Goal: Task Accomplishment & Management: Use online tool/utility

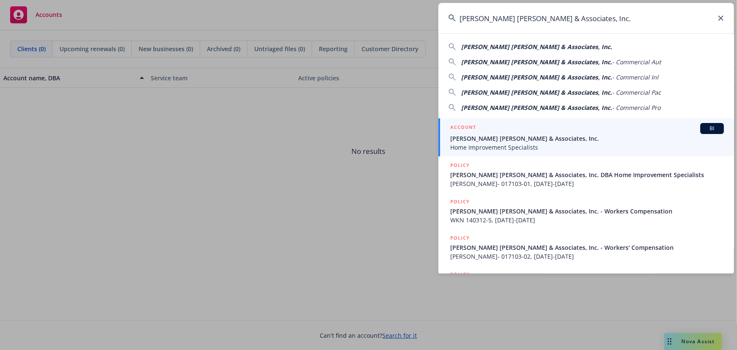
type input "[PERSON_NAME] [PERSON_NAME] & Associates, Inc."
click at [498, 144] on span "Home Improvement Specialists" at bounding box center [587, 147] width 274 height 9
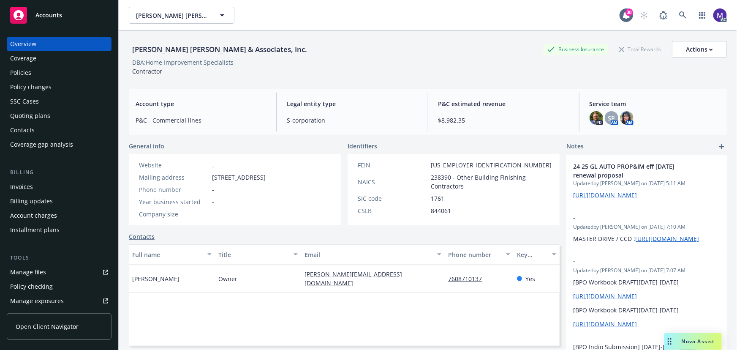
click at [34, 71] on div "Policies" at bounding box center [59, 73] width 98 height 14
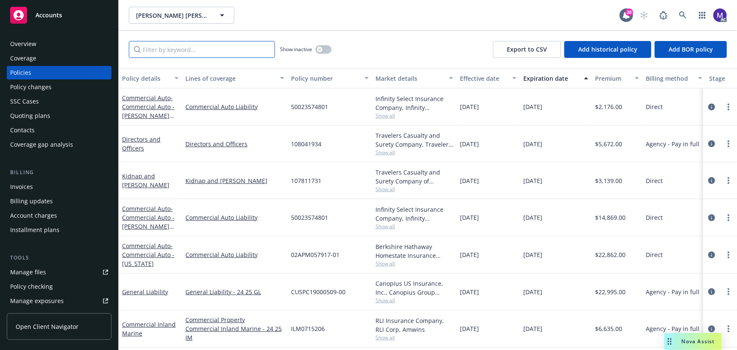
drag, startPoint x: 152, startPoint y: 48, endPoint x: 146, endPoint y: 53, distance: 8.4
click at [152, 48] on input "Filter by keyword..." at bounding box center [202, 49] width 146 height 17
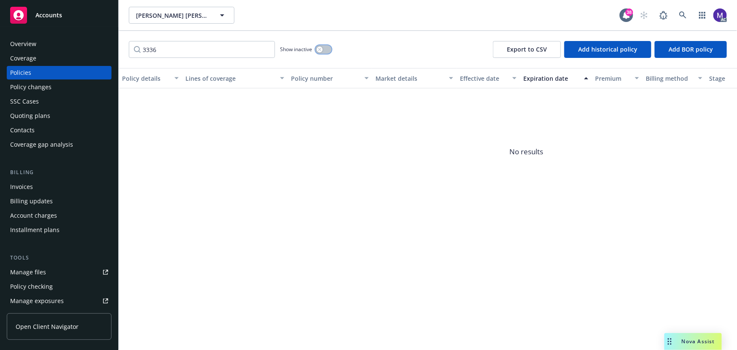
click at [326, 49] on button "button" at bounding box center [323, 49] width 16 height 8
click at [147, 49] on input "3336" at bounding box center [202, 49] width 146 height 17
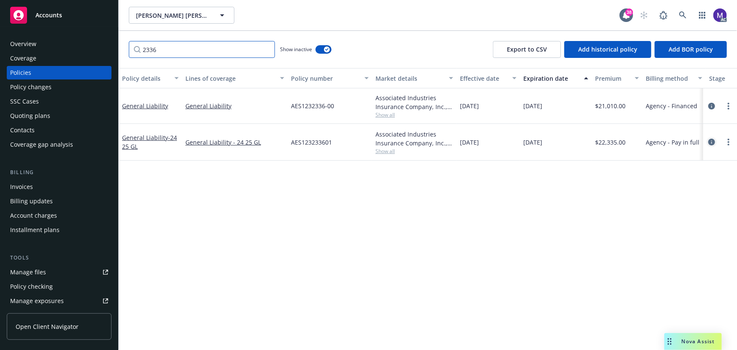
type input "2336"
click at [714, 141] on icon "circleInformation" at bounding box center [711, 142] width 7 height 7
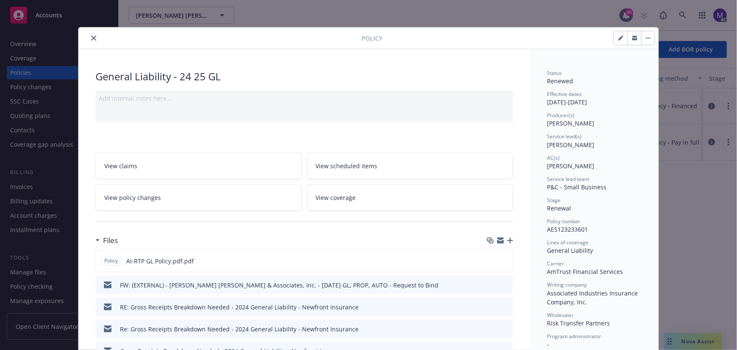
click at [92, 37] on icon "close" at bounding box center [93, 37] width 5 height 5
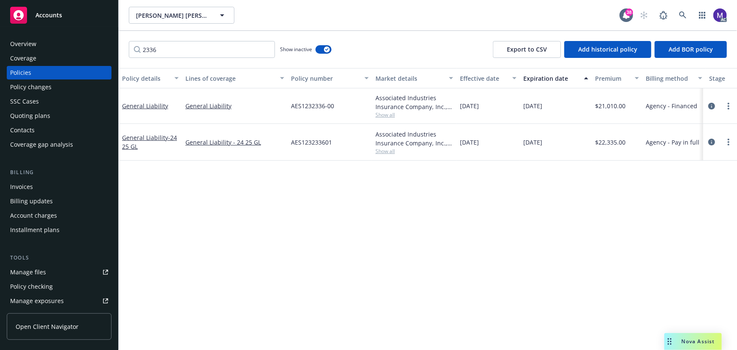
click at [45, 101] on div "SSC Cases" at bounding box center [59, 102] width 98 height 14
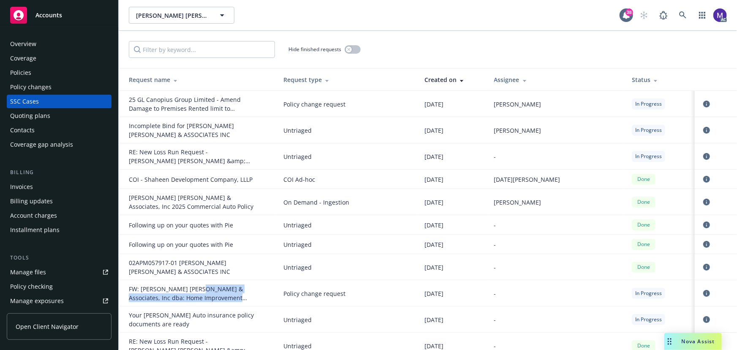
drag, startPoint x: 192, startPoint y: 288, endPoint x: 237, endPoint y: 296, distance: 45.1
click at [236, 297] on div "FW: Steinberg Hall & Associates, Inc dba: Home Improvement Specialists - Endors…" at bounding box center [192, 293] width 127 height 18
click at [237, 296] on div "FW: Steinberg Hall & Associates, Inc dba: Home Improvement Specialists - Endors…" at bounding box center [192, 293] width 127 height 18
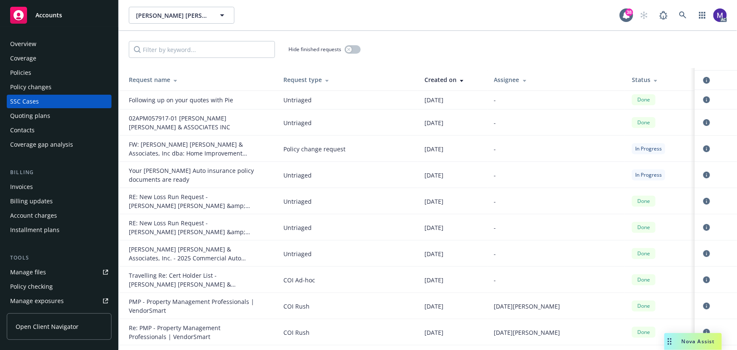
scroll to position [153, 0]
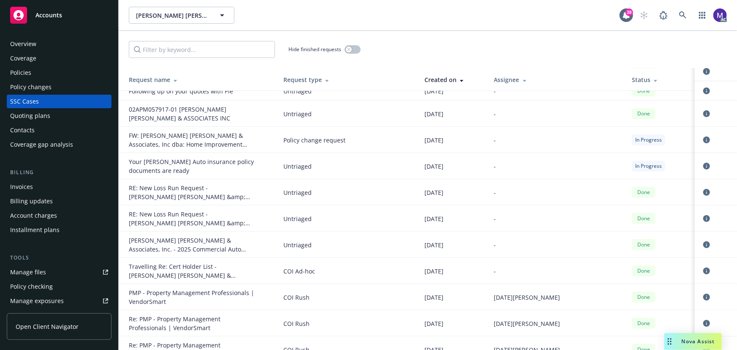
click at [41, 90] on div "Policy changes" at bounding box center [30, 87] width 41 height 14
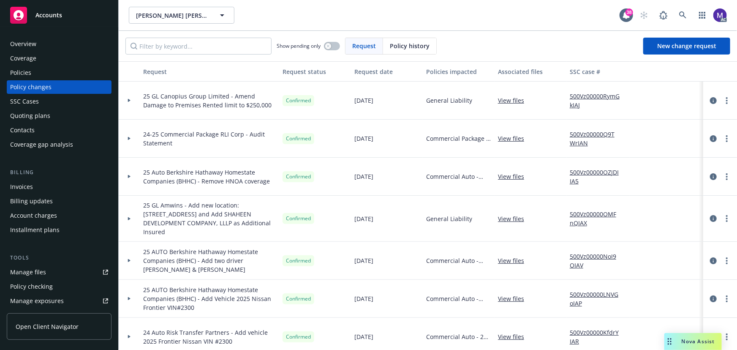
click at [577, 96] on link "500Vz00000RymGkIAJ" at bounding box center [598, 101] width 57 height 18
click at [132, 146] on div at bounding box center [129, 139] width 21 height 38
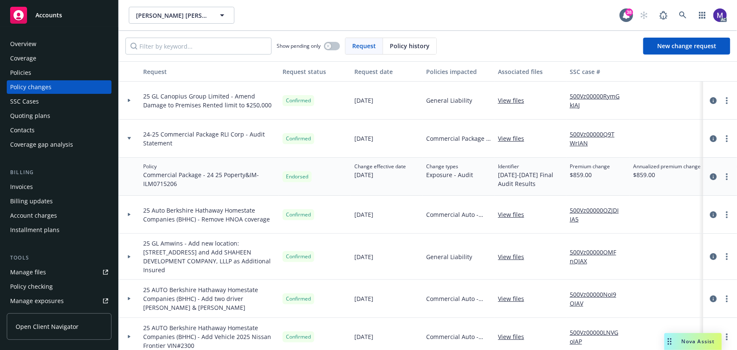
click at [133, 146] on div at bounding box center [129, 139] width 21 height 38
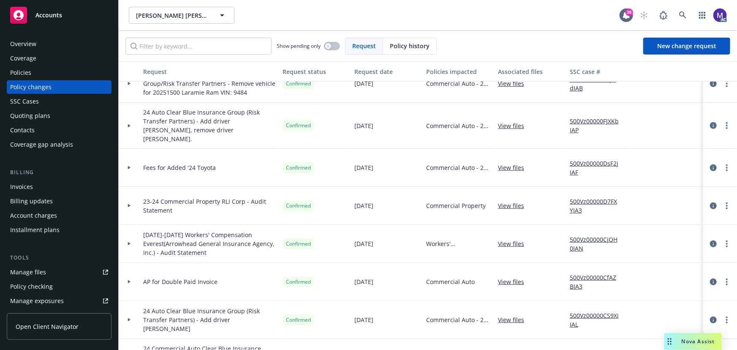
scroll to position [422, 0]
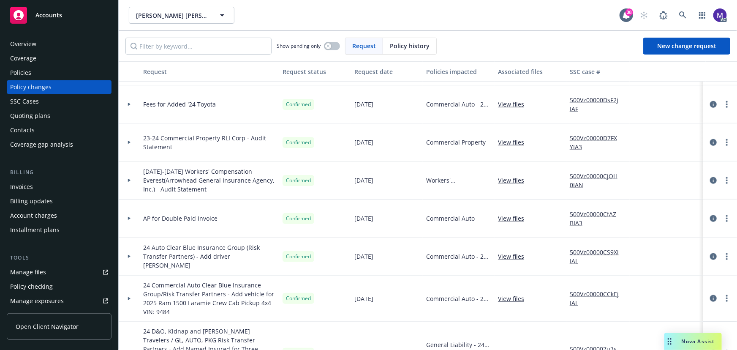
click at [138, 142] on div at bounding box center [129, 142] width 21 height 38
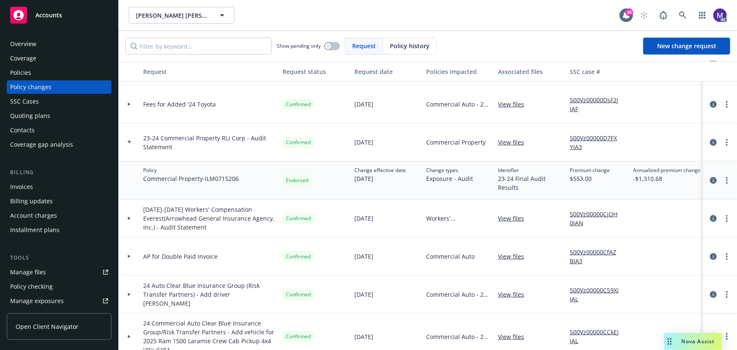
click at [138, 142] on div at bounding box center [129, 142] width 21 height 38
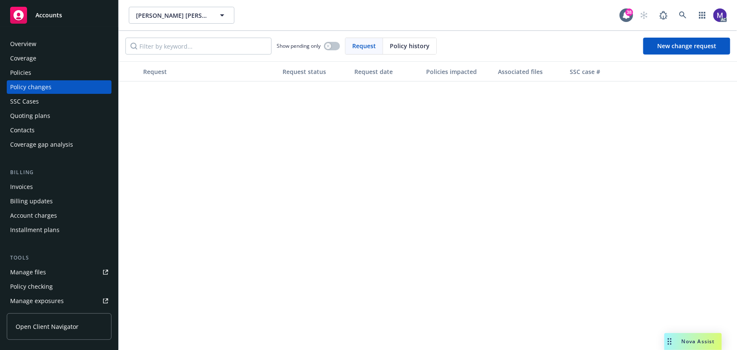
scroll to position [0, 0]
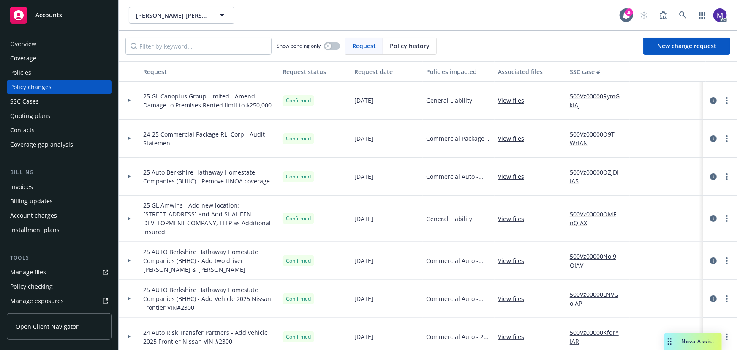
click at [33, 68] on div "Policies" at bounding box center [59, 73] width 98 height 14
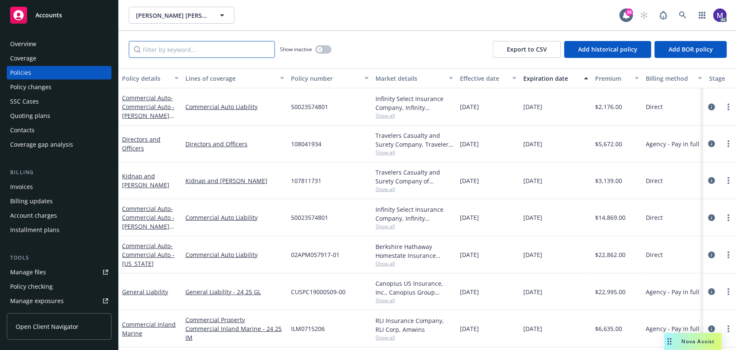
click at [169, 53] on input "Filter by keyword..." at bounding box center [202, 49] width 146 height 17
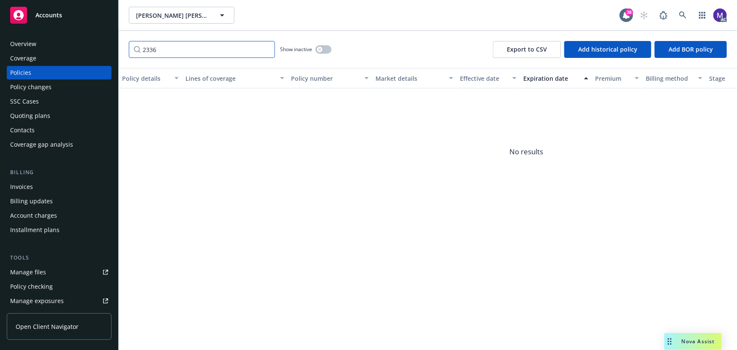
type input "2336"
click at [318, 49] on icon "button" at bounding box center [319, 49] width 3 height 3
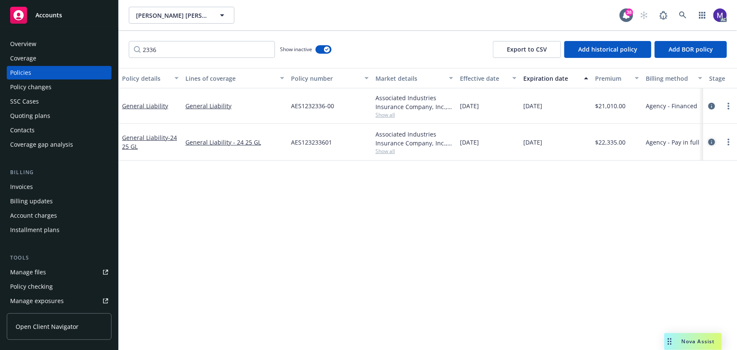
click at [714, 144] on icon "circleInformation" at bounding box center [711, 142] width 7 height 7
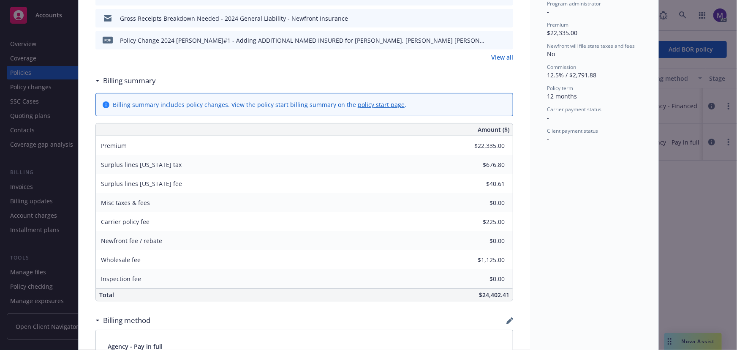
scroll to position [409, 0]
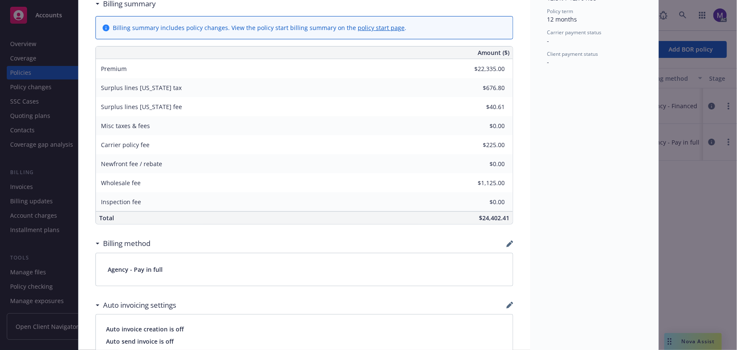
click at [709, 235] on div "Policy General Liability - 24 25 GL Add internal notes here... View claims View…" at bounding box center [368, 175] width 737 height 350
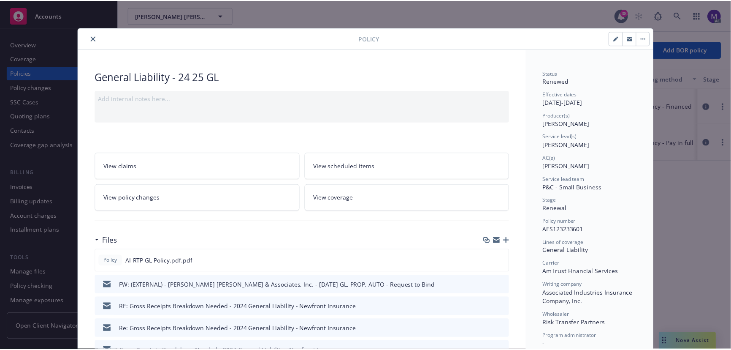
scroll to position [76, 0]
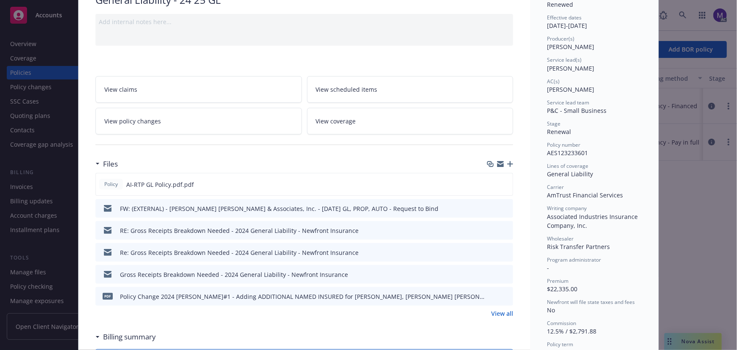
click at [189, 129] on link "View policy changes" at bounding box center [198, 121] width 207 height 27
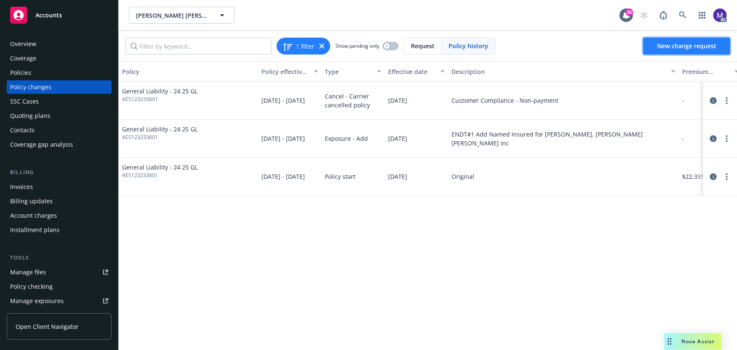
click at [664, 48] on span "New change request" at bounding box center [686, 46] width 59 height 8
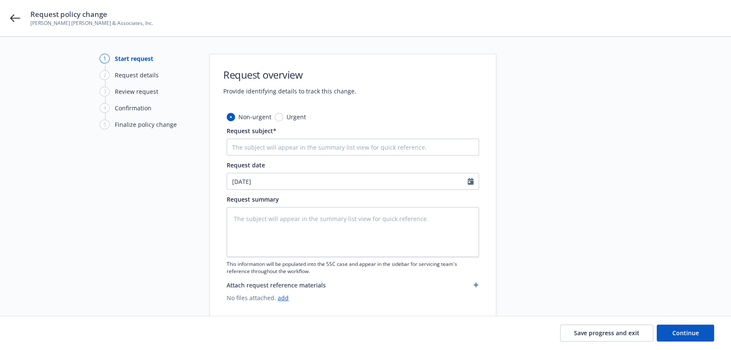
type textarea "x"
click at [257, 152] on input "Request subject*" at bounding box center [353, 147] width 253 height 17
type input "au"
type textarea "x"
type input "aud"
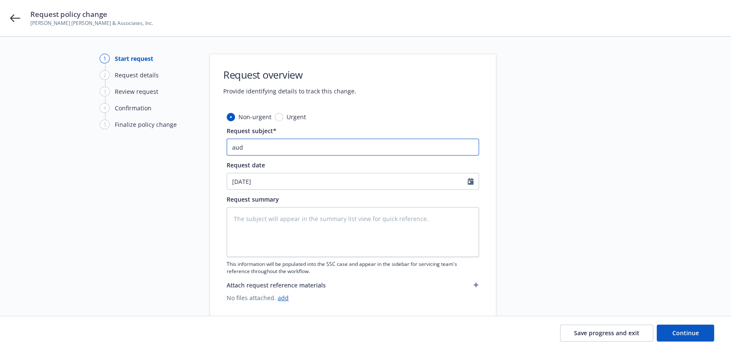
type textarea "x"
type input "audi"
type textarea "x"
type input "audit"
type textarea "x"
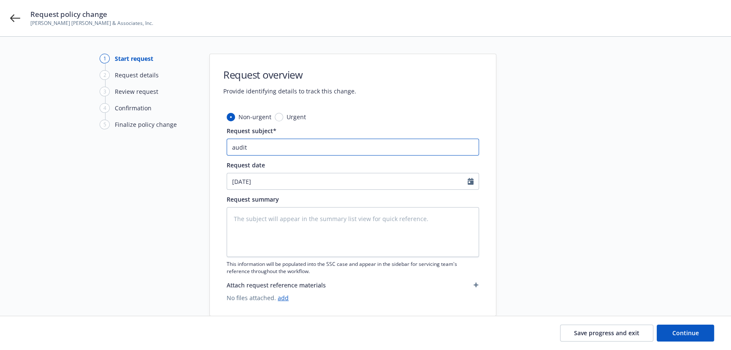
type input "audits"
type textarea "x"
type input "auditss"
type textarea "x"
type input "auditssc"
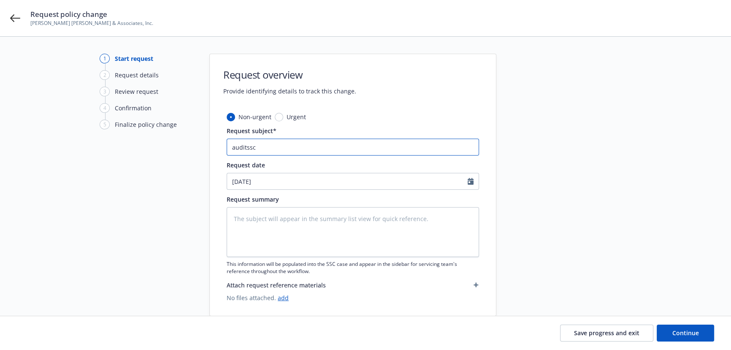
type textarea "x"
type input "auditsscc"
type textarea "x"
type input "auditsscca"
type textarea "x"
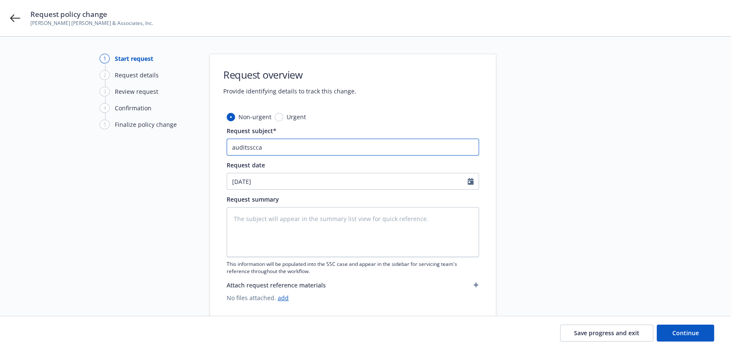
type input "auditssccas"
type textarea "x"
type input "auditssccase"
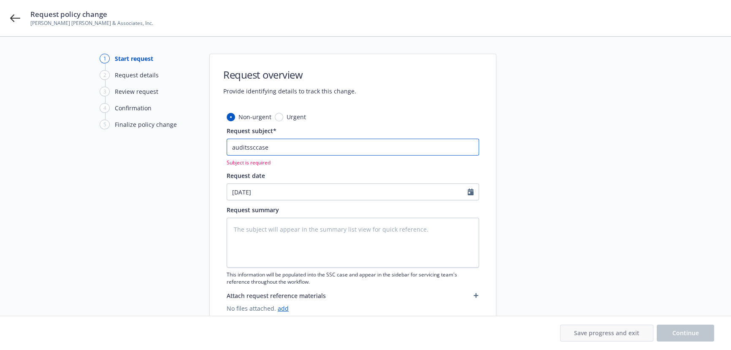
paste input "24-25 General Liability AmTrust Financial Services - Audit Statement"
type textarea "x"
type input "24-25 General Liability AmTrust Financial Services - Audit Statement"
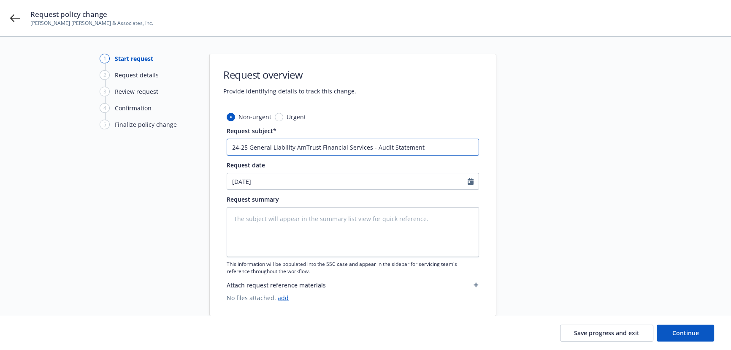
type textarea "x"
type input "24-25 General Liability AmTrust Financial Services - Audit Statement"
click at [270, 220] on textarea at bounding box center [353, 232] width 253 height 50
type textarea "x"
type textarea "au"
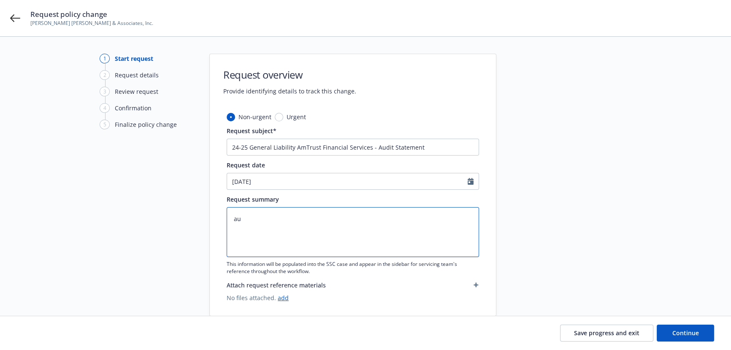
type textarea "x"
type textarea "aud"
type textarea "x"
type textarea "audi"
type textarea "x"
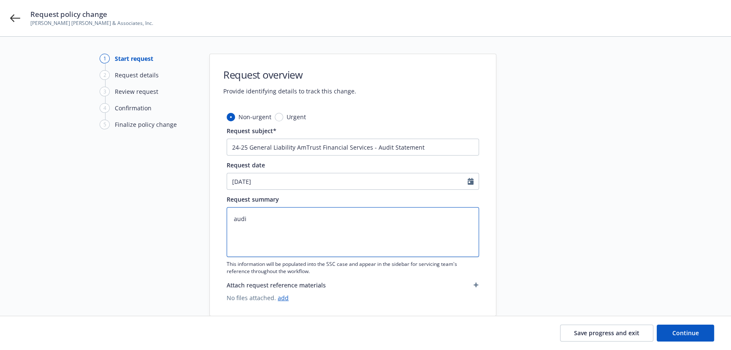
type textarea "audit"
type textarea "x"
type textarea "auditc"
type textarea "x"
type textarea "auditch"
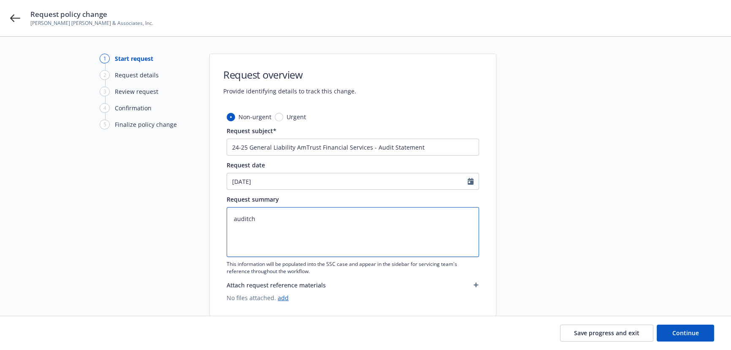
type textarea "x"
type textarea "auditcha"
type textarea "x"
type textarea "auditchan"
type textarea "x"
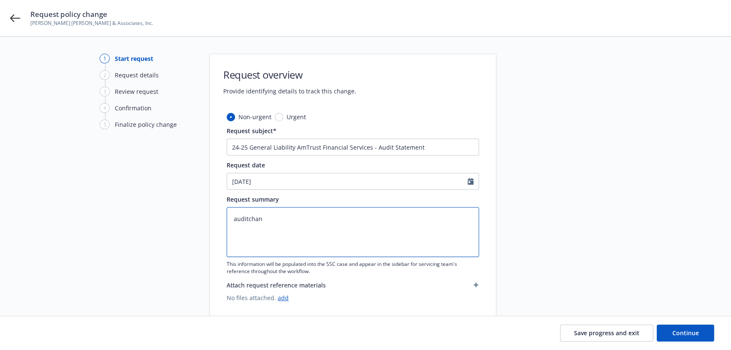
type textarea "auditchang"
type textarea "x"
type textarea "auditchange"
paste textarea "2024-2025 Final Audit Results Original premium - $ Audited Actual Premium - $ A…"
type textarea "x"
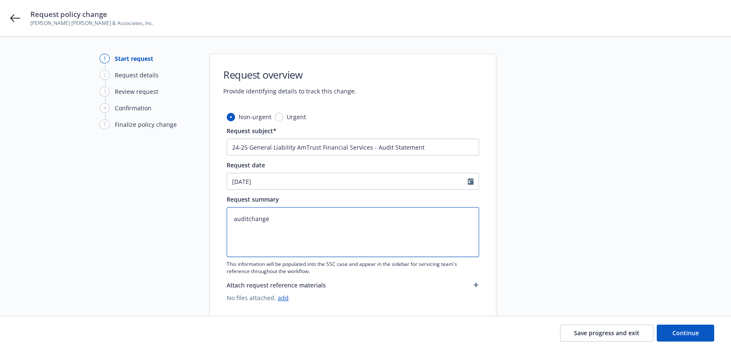
type textarea "2024-2025 Final Audit Results Original premium - $ Audited Actual Premium - $ A…"
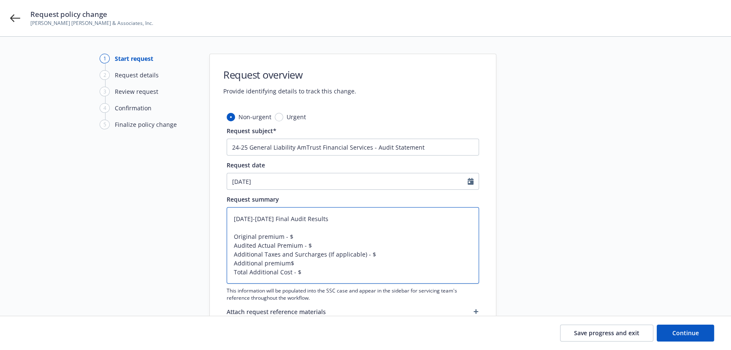
type textarea "x"
type textarea "2024-2025 Final Audit Results Original premium - $ Audited Actual Premium - $ A…"
click at [261, 238] on textarea "2024-2025 Final Audit Results Original premium - $ Audited Actual Premium - $ A…" at bounding box center [353, 245] width 253 height 76
type textarea "x"
type textarea "2024-2025 Final Audit Results Original remium - $ Audited Actual Premium - $ Ad…"
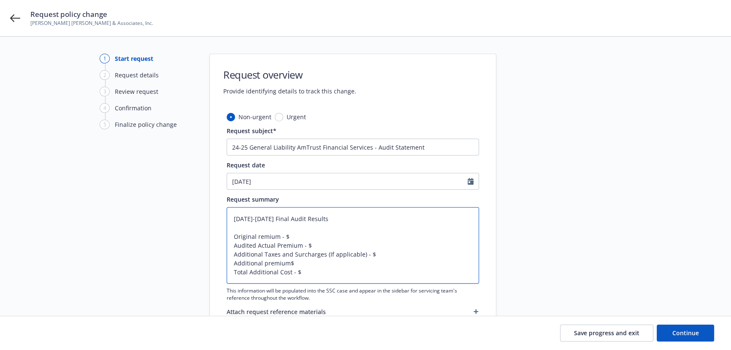
type textarea "x"
type textarea "2024-2025 Final Audit Results Original Premium - $ Audited Actual Premium - $ A…"
type textarea "x"
click at [305, 237] on textarea "2024-2025 Final Audit Results Original Premium - $ Audited Actual Premium - $ A…" at bounding box center [353, 245] width 253 height 76
paste textarea "22,335.00"
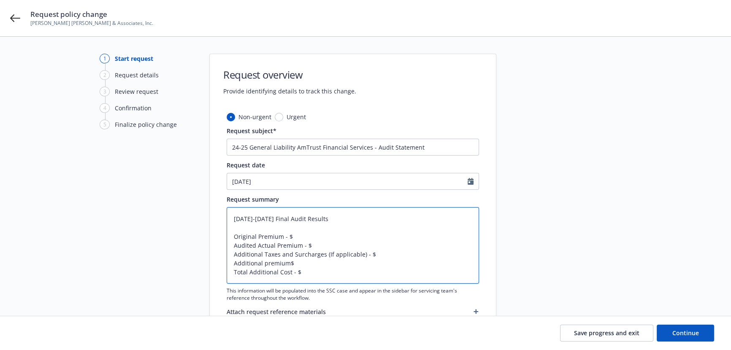
type textarea "2024-2025 Final Audit Results Original Premium - $22,335.00 Audited Actual Prem…"
click at [318, 245] on textarea "2024-2025 Final Audit Results Original Premium - $22,335.00 Audited Actual Prem…" at bounding box center [353, 245] width 253 height 76
drag, startPoint x: 325, startPoint y: 254, endPoint x: 363, endPoint y: 250, distance: 38.2
click at [363, 250] on textarea "2024-2025 Final Audit Results Original Premium - $22,335.00 Audited Actual Prem…" at bounding box center [353, 245] width 253 height 76
type textarea "x"
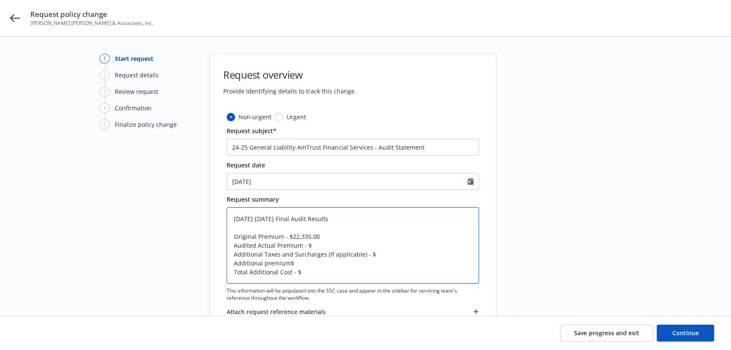
type textarea "2024-2025 Final Audit Results Original Premium - $22,335.00 Audited Actual Prem…"
click at [265, 262] on textarea "2024-2025 Final Audit Results Original Premium - $22,335.00 Audited Actual Prem…" at bounding box center [353, 245] width 253 height 76
type textarea "x"
type textarea "2024-2025 Final Audit Results Original Premium - $22,335.00 Audited Actual Prem…"
type textarea "x"
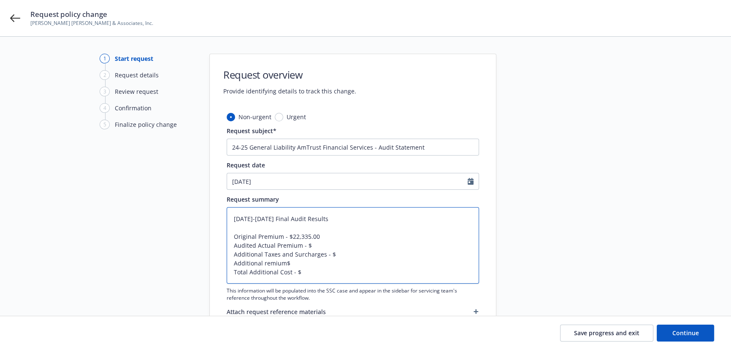
type textarea "2024-2025 Final Audit Results Original Premium - $22,335.00 Audited Actual Prem…"
type textarea "x"
type textarea "2024-2025 Final Audit Results Original Premium - $22,335.00 Audited Actual Prem…"
type textarea "x"
type textarea "2024-2025 Final Audit Results Original Premium - $22,335.00 Audited Actual Prem…"
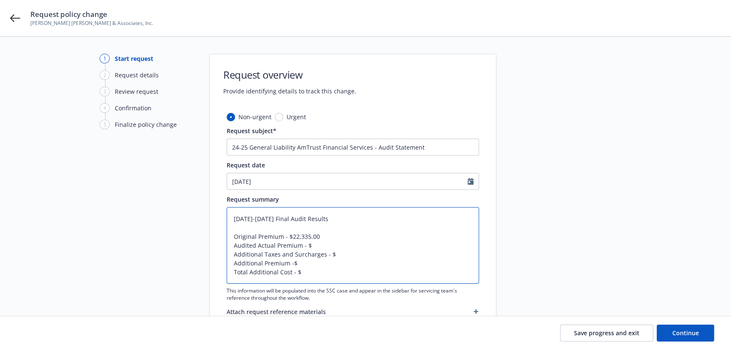
type textarea "x"
type textarea "2024-2025 Final Audit Results Original Premium - $22,335.00 Audited Actual Prem…"
click at [308, 266] on textarea "2024-2025 Final Audit Results Original Premium - $22,335.00 Audited Actual Prem…" at bounding box center [353, 245] width 253 height 76
type textarea "x"
type textarea "2024-2025 Final Audit Results Original Premium - $22,335.00 Audited Actual Prem…"
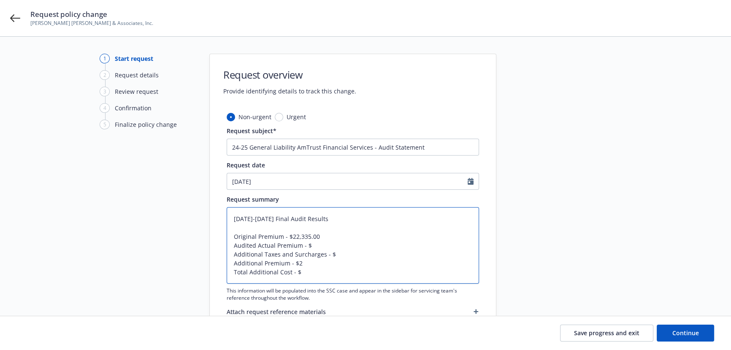
type textarea "x"
type textarea "2024-2025 Final Audit Results Original Premium - $22,335.00 Audited Actual Prem…"
type textarea "x"
type textarea "2024-2025 Final Audit Results Original Premium - $22,335.00 Audited Actual Prem…"
type textarea "x"
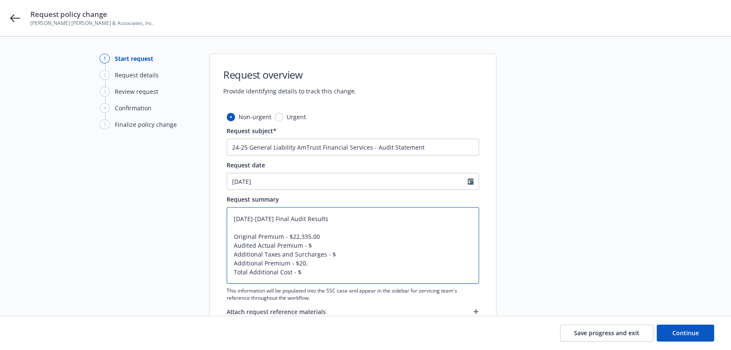
type textarea "2024-2025 Final Audit Results Original Premium - $22,335.00 Audited Actual Prem…"
type textarea "x"
type textarea "2024-2025 Final Audit Results Original Premium - $22,335.00 Audited Actual Prem…"
type textarea "x"
type textarea "2024-2025 Final Audit Results Original Premium - $22,335.00 Audited Actual Prem…"
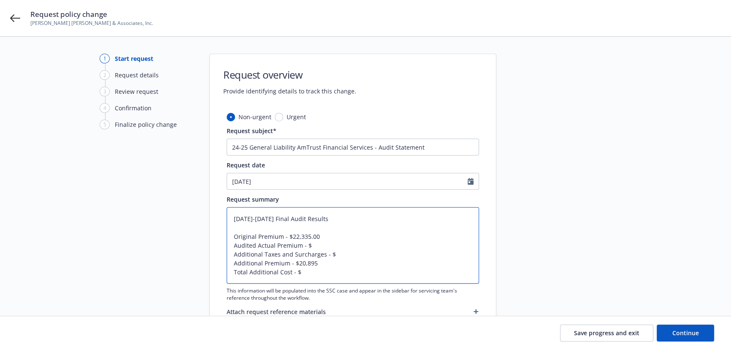
type textarea "x"
type textarea "2024-2025 Final Audit Results Original Premium - $22,335.00 Audited Actual Prem…"
type textarea "x"
type textarea "2024-2025 Final Audit Results Original Premium - $22,335.00 Audited Actual Prem…"
type textarea "x"
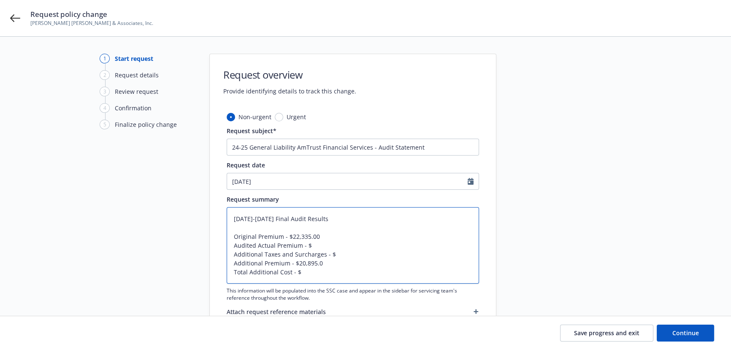
type textarea "2024-2025 Final Audit Results Original Premium - $22,335.00 Audited Actual Prem…"
click at [321, 250] on textarea "2024-2025 Final Audit Results Original Premium - $22,335.00 Audited Actual Prem…" at bounding box center [353, 245] width 253 height 76
click at [321, 245] on textarea "2024-2025 Final Audit Results Original Premium - $22,335.00 Audited Actual Prem…" at bounding box center [353, 245] width 253 height 76
type textarea "x"
type textarea "2024-2025 Final Audit Results Original Premium - $22,335.00 Audited Actual Prem…"
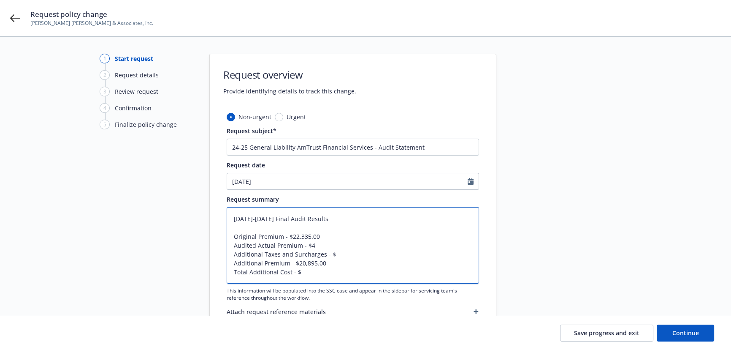
type textarea "x"
type textarea "2024-2025 Final Audit Results Original Premium - $22,335.00 Audited Actual Prem…"
type textarea "x"
type textarea "2024-2025 Final Audit Results Original Premium - $22,335.00 Audited Actual Prem…"
type textarea "x"
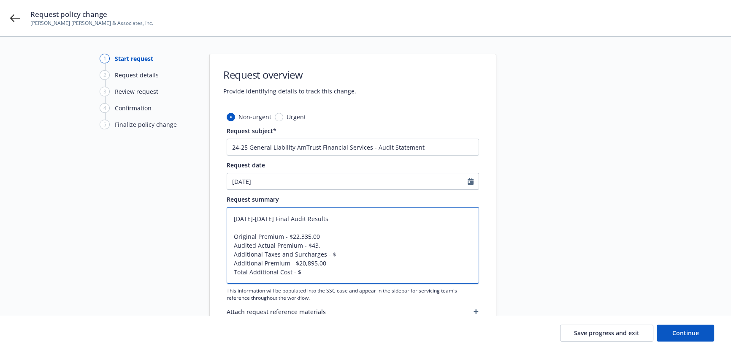
type textarea "2024-2025 Final Audit Results Original Premium - $22,335.00 Audited Actual Prem…"
type textarea "x"
type textarea "2024-2025 Final Audit Results Original Premium - $22,335.00 Audited Actual Prem…"
type textarea "x"
type textarea "2024-2025 Final Audit Results Original Premium - $22,335.00 Audited Actual Prem…"
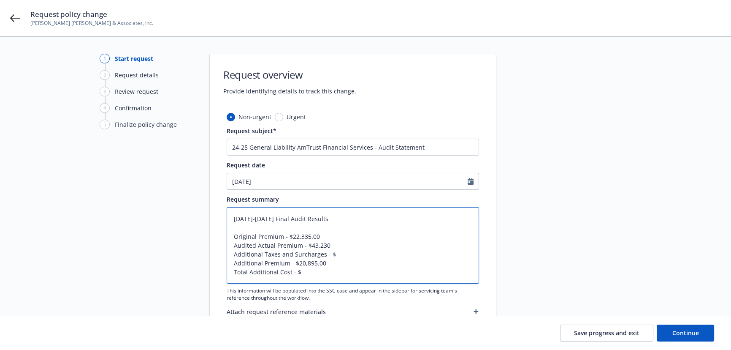
type textarea "x"
type textarea "2024-2025 Final Audit Results Original Premium - $22,335.00 Audited Actual Prem…"
type textarea "x"
type textarea "2024-2025 Final Audit Results Original Premium - $22,335.00 Audited Actual Prem…"
type textarea "x"
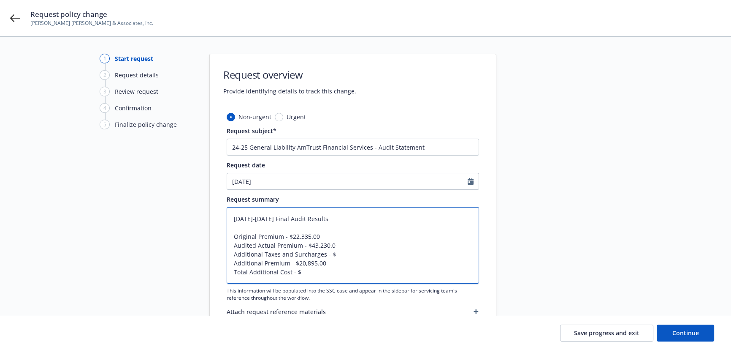
type textarea "2024-2025 Final Audit Results Original Premium - $22,335.00 Audited Actual Prem…"
click at [341, 251] on textarea "2024-2025 Final Audit Results Original Premium - $22,335.00 Audited Actual Prem…" at bounding box center [353, 245] width 253 height 76
type textarea "x"
type textarea "2024-2025 Final Audit Results Original Premium - $22,335.00 Audited Actual Prem…"
type textarea "x"
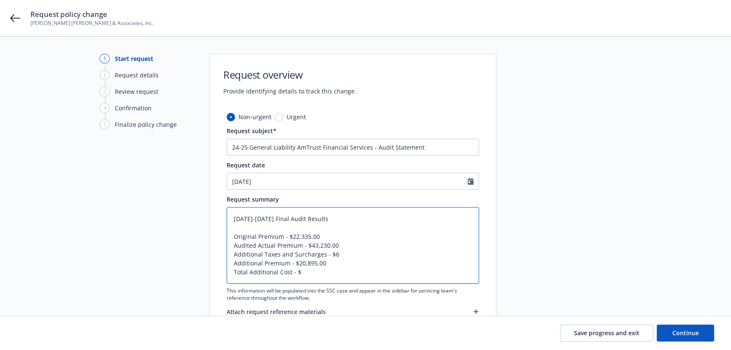
type textarea "2024-2025 Final Audit Results Original Premium - $22,335.00 Audited Actual Prem…"
type textarea "x"
type textarea "2024-2025 Final Audit Results Original Premium - $22,335.00 Audited Actual Prem…"
type textarea "x"
type textarea "2024-2025 Final Audit Results Original Premium - $22,335.00 Audited Actual Prem…"
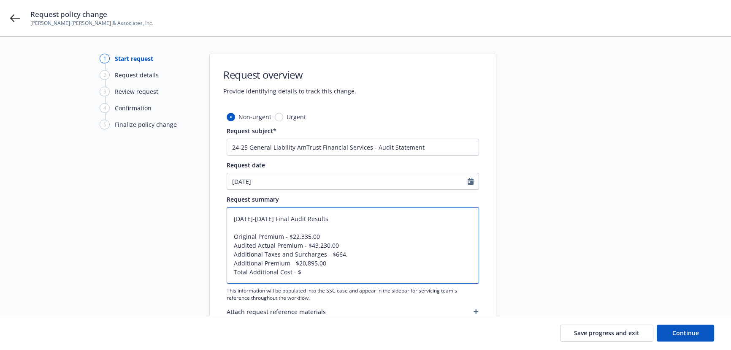
type textarea "x"
type textarea "2024-2025 Final Audit Results Original Premium - $22,335.00 Audited Actual Prem…"
type textarea "x"
type textarea "2024-2025 Final Audit Results Original Premium - $22,335.00 Audited Actual Prem…"
click at [310, 273] on textarea "2024-2025 Final Audit Results Original Premium - $22,335.00 Audited Actual Prem…" at bounding box center [353, 245] width 253 height 76
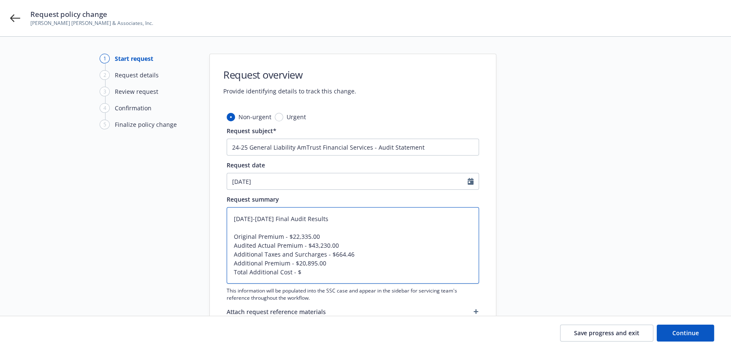
type textarea "x"
type textarea "2024-2025 Final Audit Results Original Premium - $22,335.00 Audited Actual Prem…"
type textarea "x"
type textarea "2024-2025 Final Audit Results Original Premium - $22,335.00 Audited Actual Prem…"
type textarea "x"
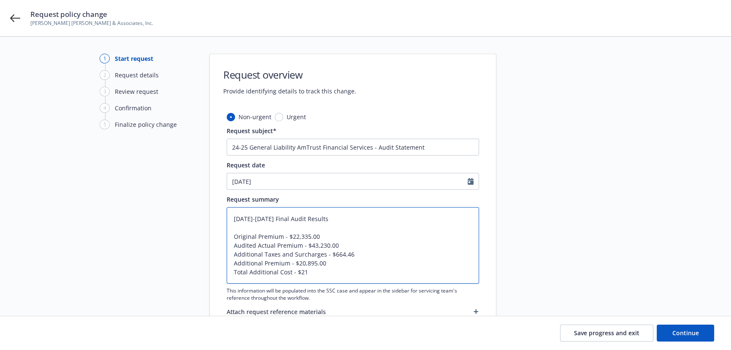
type textarea "2024-2025 Final Audit Results Original Premium - $22,335.00 Audited Actual Prem…"
type textarea "x"
type textarea "2024-2025 Final Audit Results Original Premium - $22,335.00 Audited Actual Prem…"
type textarea "x"
type textarea "2024-2025 Final Audit Results Original Premium - $22,335.00 Audited Actual Prem…"
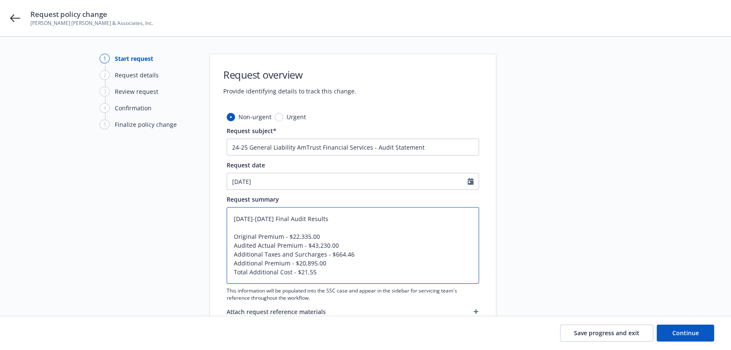
type textarea "x"
type textarea "2024-2025 Final Audit Results Original Premium - $22,335.00 Audited Actual Prem…"
type textarea "x"
type textarea "2024-2025 Final Audit Results Original Premium - $22,335.00 Audited Actual Prem…"
type textarea "x"
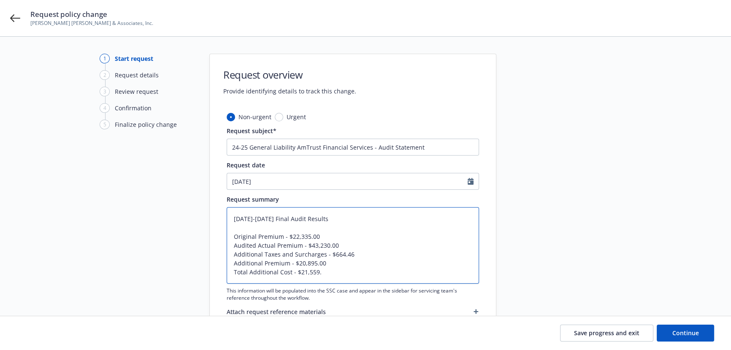
type textarea "2024-2025 Final Audit Results Original Premium - $22,335.00 Audited Actual Prem…"
type textarea "x"
type textarea "2024-2025 Final Audit Results Original Premium - $22,335.00 Audited Actual Prem…"
click at [669, 334] on button "Continue" at bounding box center [685, 332] width 57 height 17
type textarea "x"
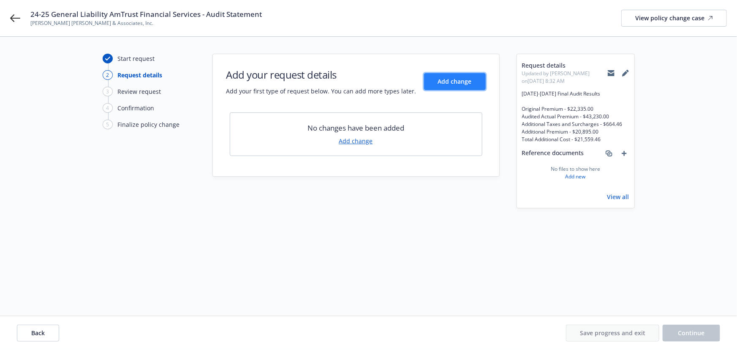
click at [457, 82] on span "Add change" at bounding box center [455, 81] width 34 height 8
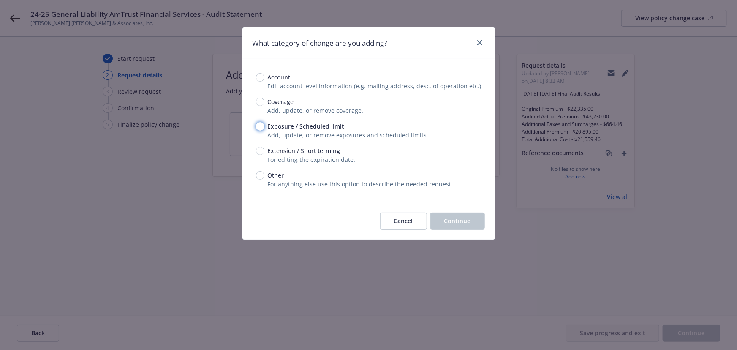
click at [256, 127] on input "Exposure / Scheduled limit" at bounding box center [260, 126] width 8 height 8
radio input "true"
click at [452, 220] on span "Continue" at bounding box center [457, 221] width 27 height 8
type textarea "x"
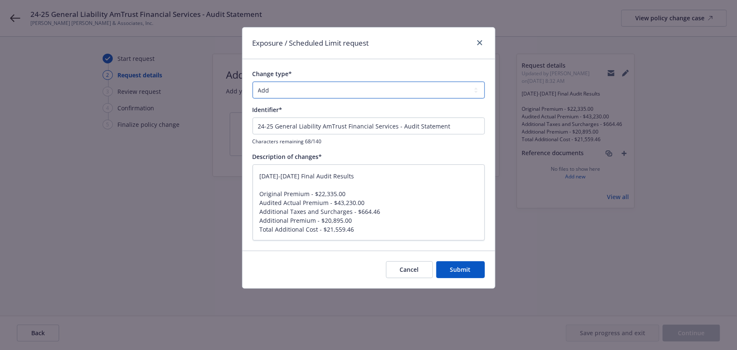
click at [305, 83] on select "Add Audit Change Remove" at bounding box center [369, 90] width 232 height 17
select select "CHANGE"
click at [253, 82] on select "Add Audit Change Remove" at bounding box center [369, 90] width 232 height 17
type textarea "x"
click at [287, 89] on select "Add Audit Change Remove" at bounding box center [369, 90] width 232 height 17
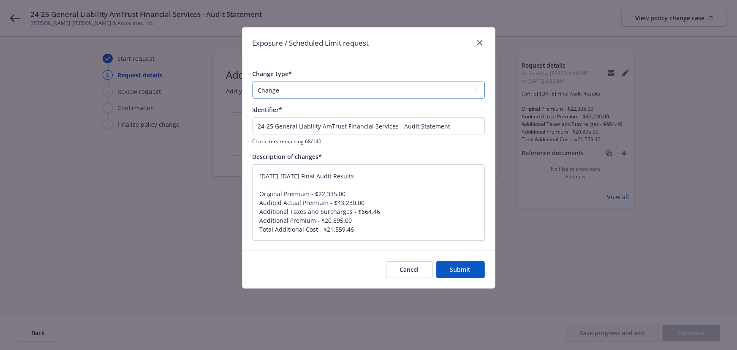
select select "AUDIT"
click at [253, 82] on select "Add Audit Change Remove" at bounding box center [369, 90] width 232 height 17
drag, startPoint x: 346, startPoint y: 177, endPoint x: 188, endPoint y: 169, distance: 159.0
click at [190, 170] on div "Exposure / Scheduled Limit request Change type* Add Audit Change Remove Identif…" at bounding box center [368, 175] width 737 height 350
type textarea "x"
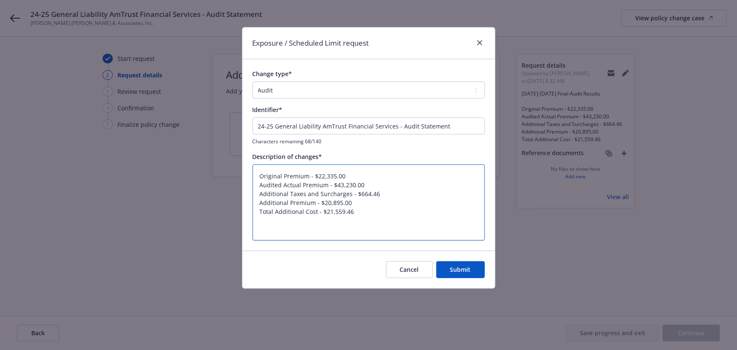
type textarea "Original Premium - $22,335.00 Audited Actual Premium - $43,230.00 Additional Ta…"
click at [309, 124] on input "24-25 General Liability AmTrust Financial Services - Audit Statement" at bounding box center [369, 125] width 232 height 17
paste input "024-2025 Final Audit Results"
type input "2024-2025 Final Audit Results"
type textarea "x"
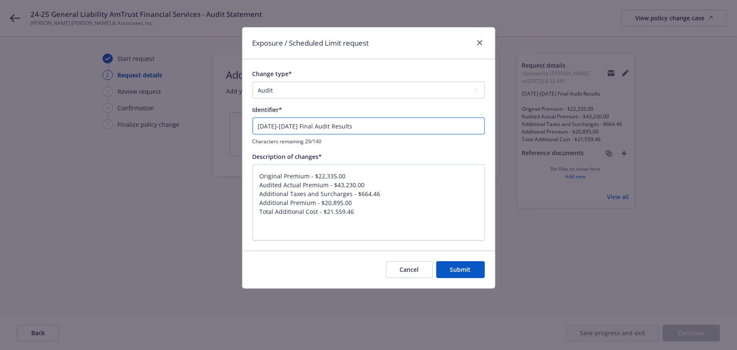
type input "2024-2025 Final Audit Results"
drag, startPoint x: 260, startPoint y: 196, endPoint x: 257, endPoint y: 122, distance: 73.6
click at [257, 122] on div "Change type* Add Audit Change Remove Identifier* 2024-2025 Final Audit Results …" at bounding box center [369, 154] width 232 height 171
type textarea "x"
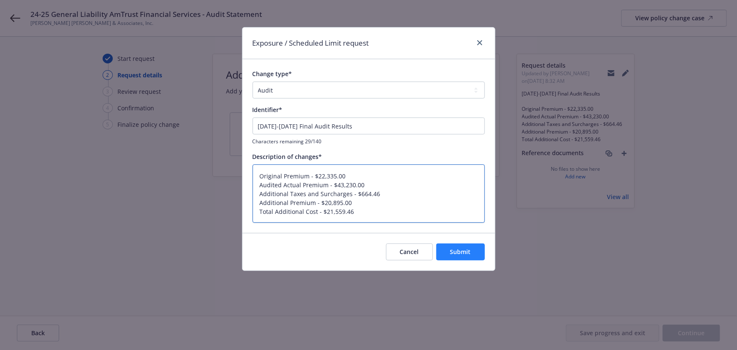
type textarea "Original Premium - $22,335.00 Audited Actual Premium - $43,230.00 Additional Ta…"
click at [447, 253] on button "Submit" at bounding box center [460, 251] width 49 height 17
type textarea "x"
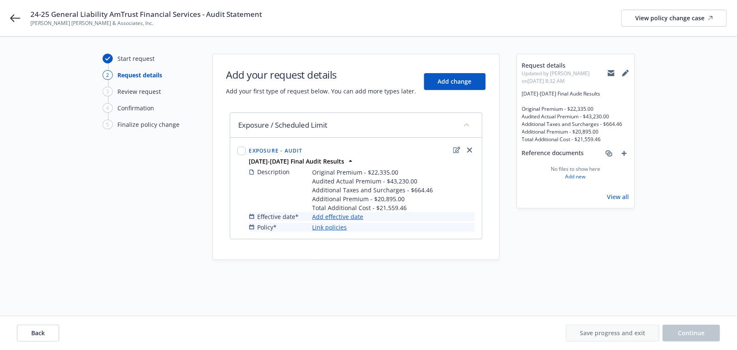
click at [341, 218] on link "Add effective date" at bounding box center [338, 216] width 51 height 9
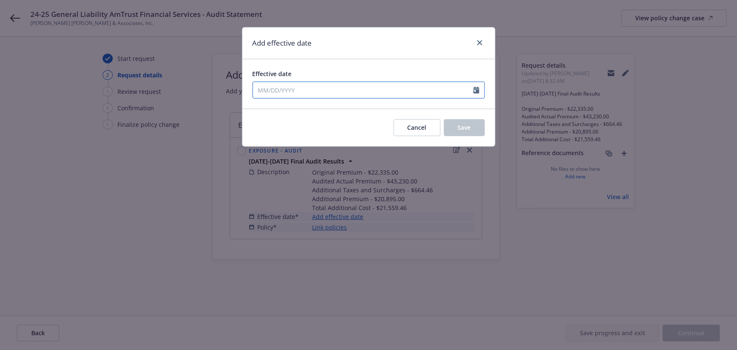
click at [285, 93] on input "Effective date" at bounding box center [363, 90] width 220 height 16
select select "9"
type input "05/14/2024"
click at [318, 56] on div "Add effective date" at bounding box center [368, 43] width 253 height 32
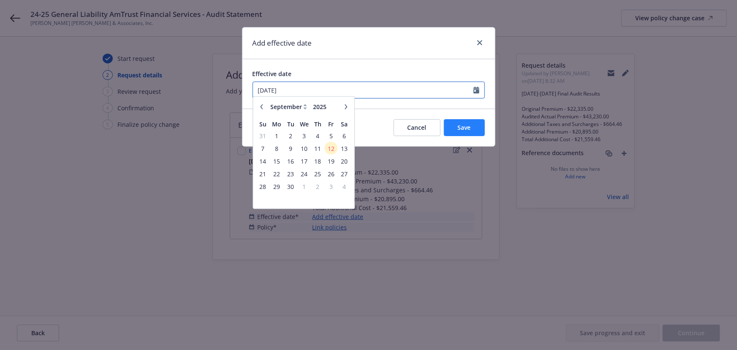
click at [480, 123] on div "Add effective date Effective date 05/14/2024 January February March April May J…" at bounding box center [368, 87] width 253 height 120
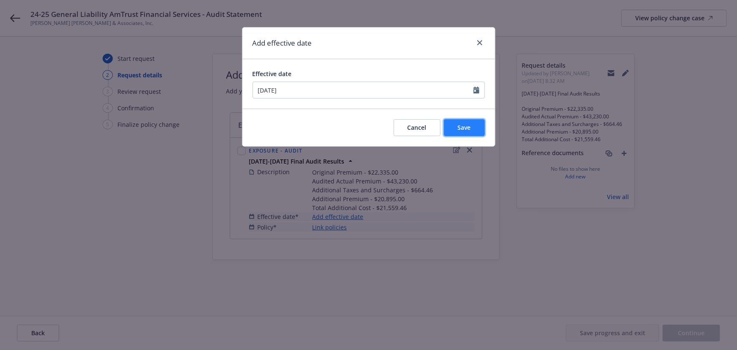
click at [460, 127] on span "Save" at bounding box center [464, 127] width 13 height 8
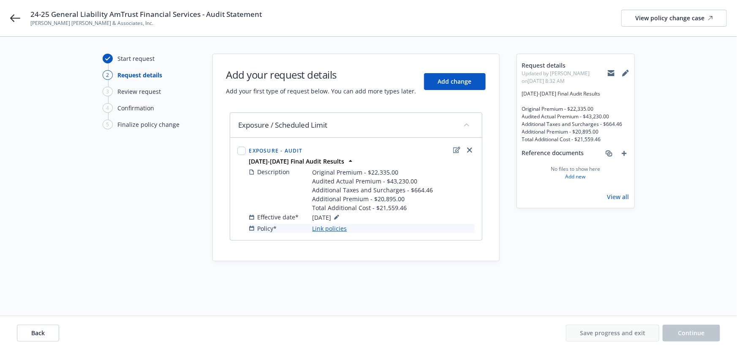
click at [327, 229] on link "Link policies" at bounding box center [330, 228] width 35 height 9
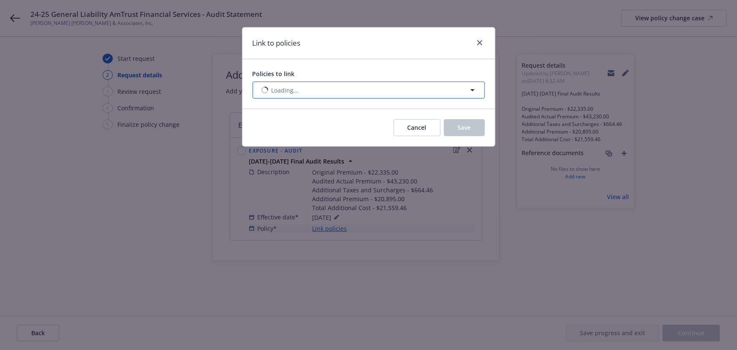
click at [287, 82] on button "Loading..." at bounding box center [369, 90] width 232 height 17
select select "ACTIVE"
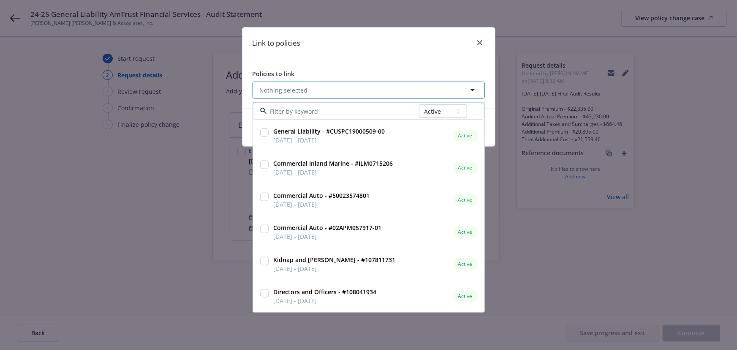
click at [285, 90] on span "Nothing selected" at bounding box center [284, 90] width 48 height 9
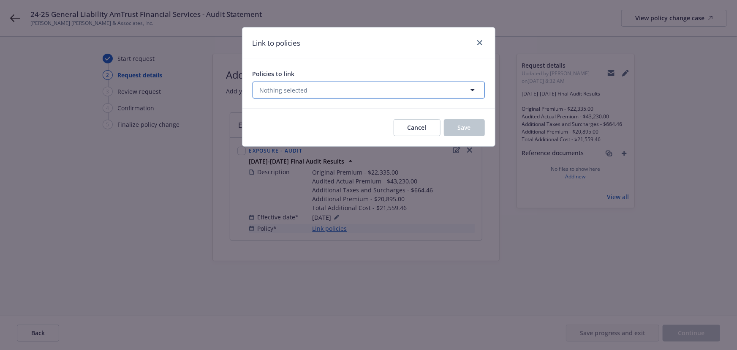
click at [285, 90] on span "Nothing selected" at bounding box center [284, 90] width 48 height 9
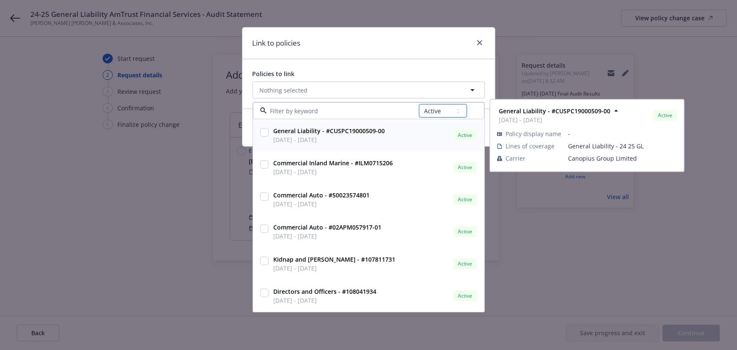
drag, startPoint x: 432, startPoint y: 110, endPoint x: 433, endPoint y: 115, distance: 5.6
click at [432, 110] on select "All Active Upcoming Expired Cancelled" at bounding box center [443, 111] width 48 height 14
select select "EXPIRED"
click at [419, 104] on select "All Active Upcoming Expired Cancelled" at bounding box center [443, 111] width 48 height 14
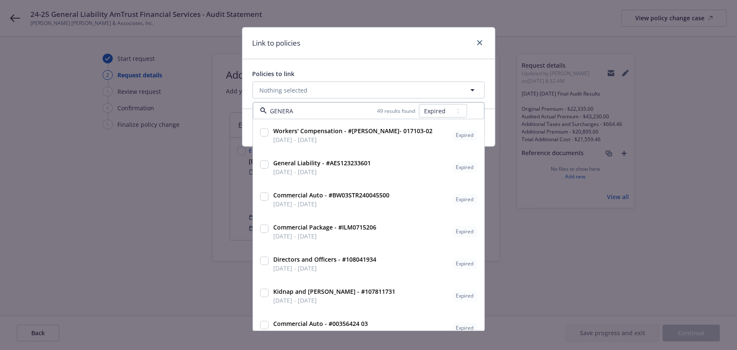
type input "GENERAL"
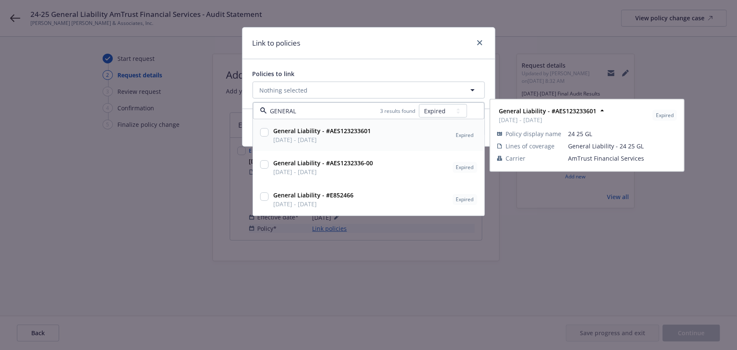
click at [344, 142] on span "05/14/2024 - 05/14/2025" at bounding box center [323, 140] width 98 height 9
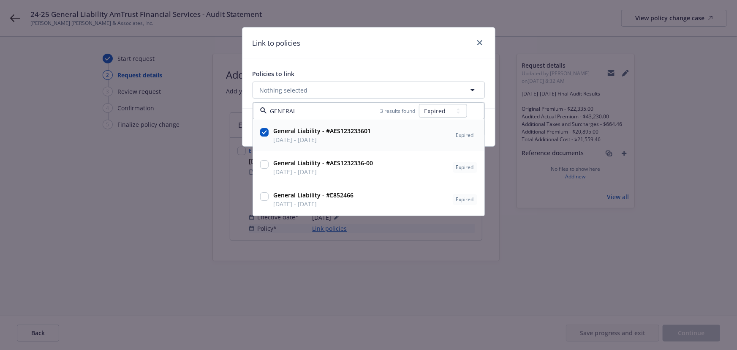
checkbox input "true"
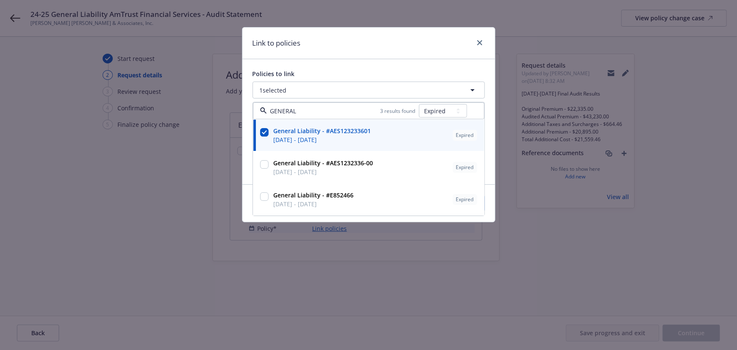
type input "GENERAL"
click at [375, 286] on div "Link to policies Policies to link 1 selected GENERAL 3 results found All Active…" at bounding box center [368, 175] width 737 height 350
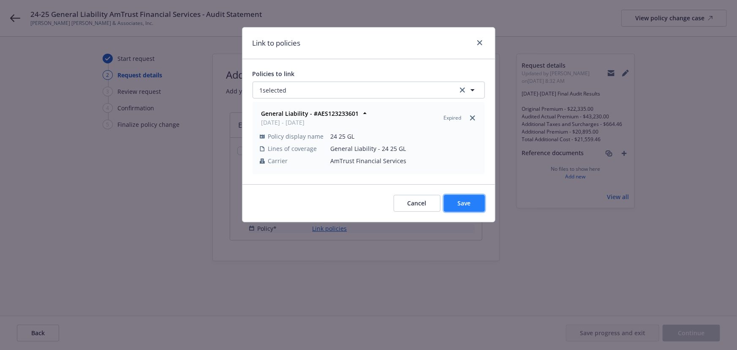
click at [469, 207] on button "Save" at bounding box center [464, 203] width 41 height 17
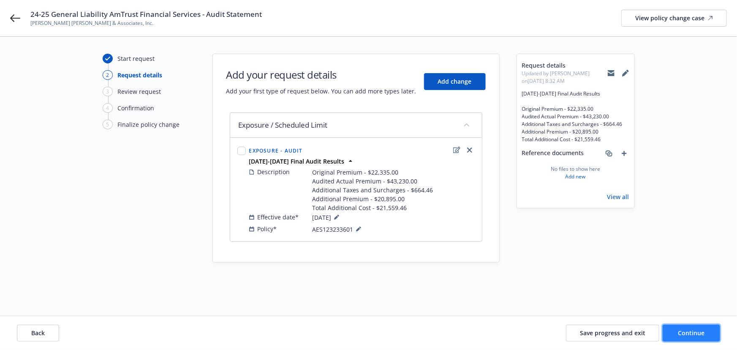
click at [696, 339] on button "Continue" at bounding box center [691, 332] width 57 height 17
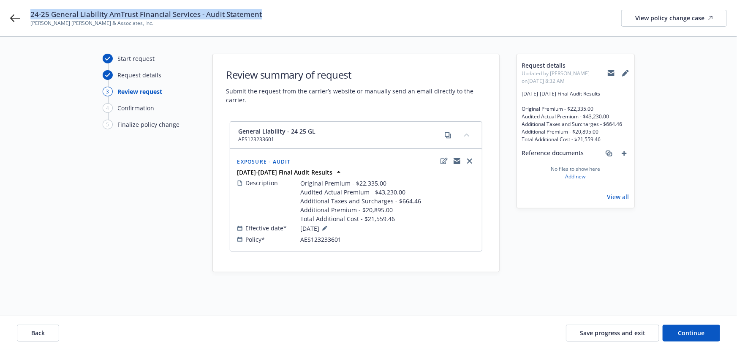
drag, startPoint x: 262, startPoint y: 14, endPoint x: 32, endPoint y: 16, distance: 229.8
click at [32, 16] on div "24-25 General Liability AmTrust Financial Services - Audit Statement Steinberg …" at bounding box center [378, 18] width 696 height 18
copy span "24-25 General Liability AmTrust Financial Services - Audit Statement"
click at [671, 330] on button "Continue" at bounding box center [691, 332] width 57 height 17
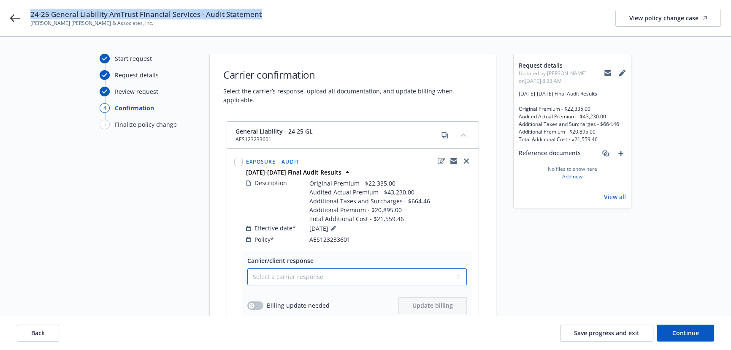
drag, startPoint x: 307, startPoint y: 270, endPoint x: 299, endPoint y: 273, distance: 8.2
click at [307, 270] on select "Select a carrier response Accepted Accepted with revision No endorsement needed…" at bounding box center [357, 276] width 220 height 17
select select "ACCEPTED"
click at [247, 268] on select "Select a carrier response Accepted Accepted with revision No endorsement needed…" at bounding box center [357, 276] width 220 height 17
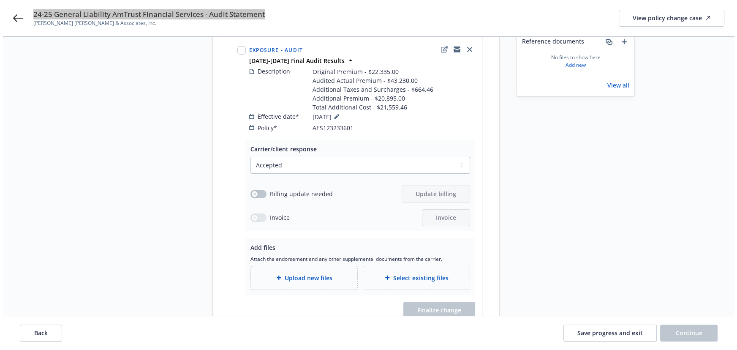
scroll to position [115, 0]
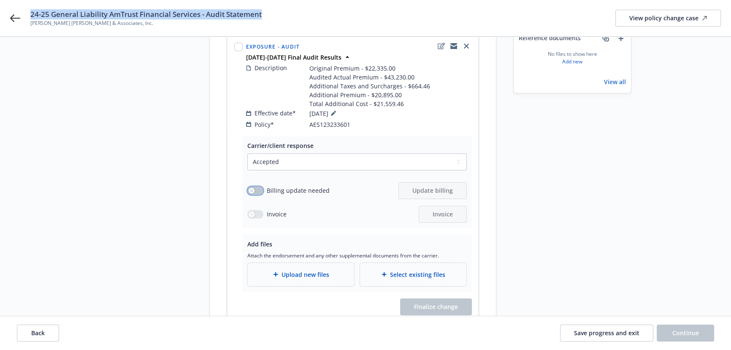
click at [255, 186] on button "button" at bounding box center [255, 190] width 16 height 8
click at [417, 186] on span "Update billing" at bounding box center [433, 190] width 41 height 8
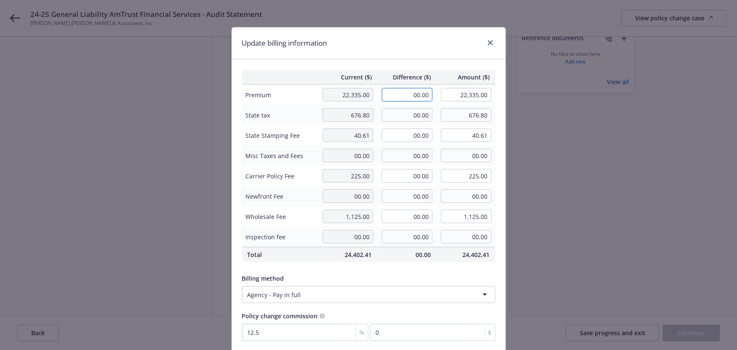
click at [413, 95] on input "00.00" at bounding box center [407, 95] width 51 height 14
type input "20,895.00"
type input "43,230.00"
type input "2611.88"
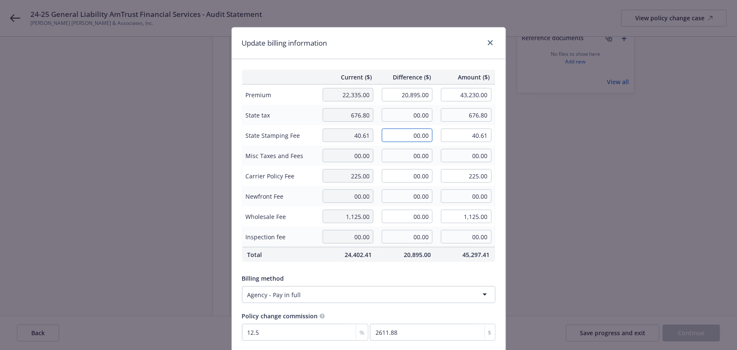
click at [410, 133] on input "00.00" at bounding box center [407, 135] width 51 height 14
click at [422, 110] on input "00.00" at bounding box center [407, 115] width 51 height 14
type input "626.85"
type input "1,303.65"
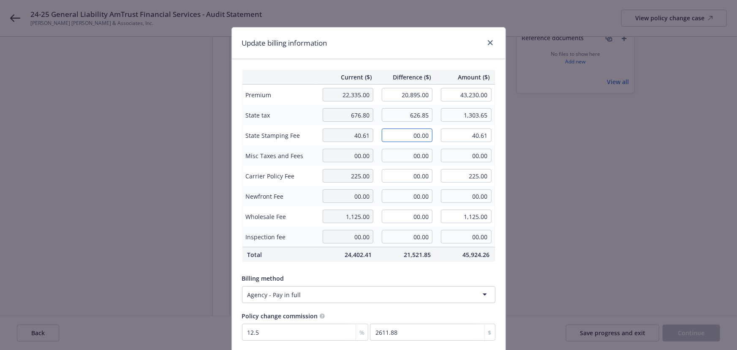
click at [407, 139] on input "00.00" at bounding box center [407, 135] width 51 height 14
type input "37.61"
type input "78.22"
click at [383, 45] on div "Update billing information" at bounding box center [369, 43] width 274 height 32
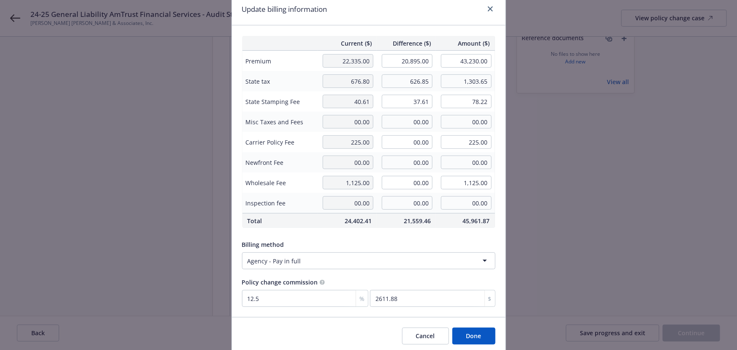
scroll to position [65, 0]
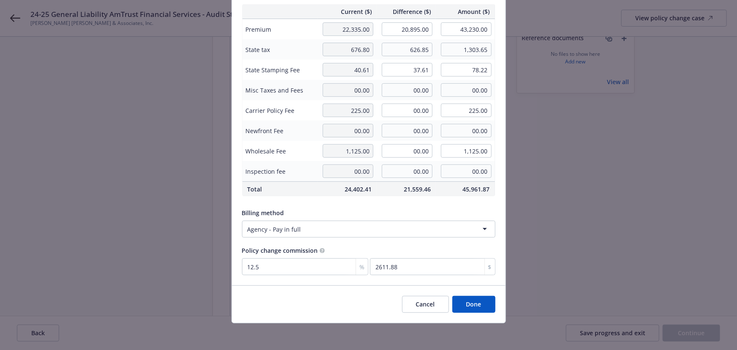
click at [473, 304] on button "Done" at bounding box center [473, 304] width 43 height 17
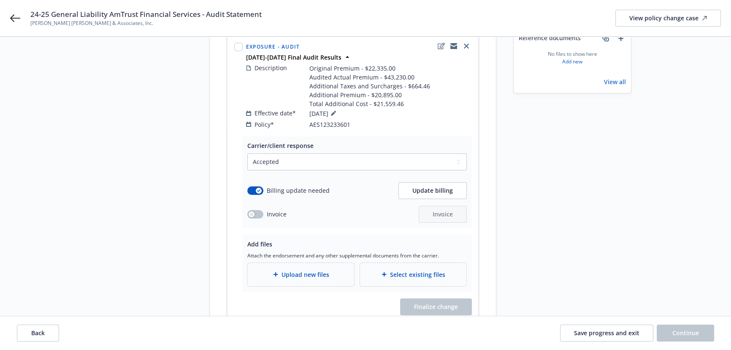
click at [306, 270] on div "Upload new files" at bounding box center [301, 274] width 106 height 23
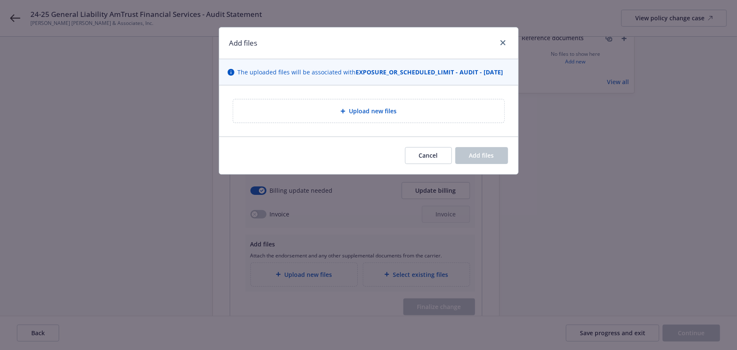
click at [354, 112] on div "Upload new files" at bounding box center [368, 110] width 271 height 23
type textarea "x"
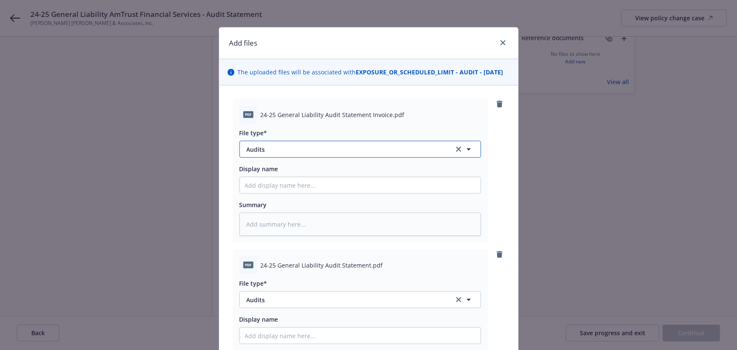
click at [295, 158] on button "Audits" at bounding box center [360, 149] width 242 height 17
type input "invoice"
click at [287, 200] on span "Invoice - Third Party" at bounding box center [277, 195] width 58 height 9
type textarea "x"
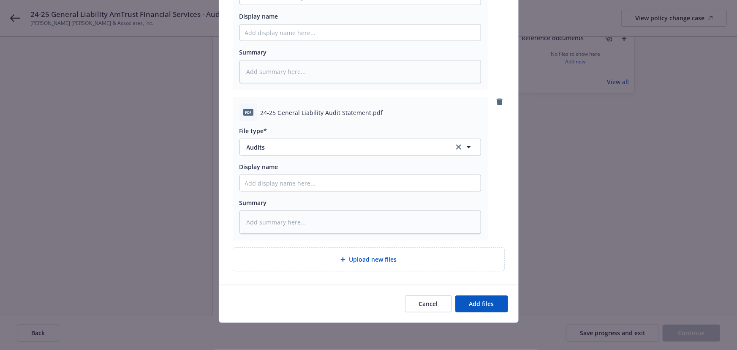
scroll to position [160, 0]
click at [271, 152] on button "Audits" at bounding box center [360, 147] width 242 height 17
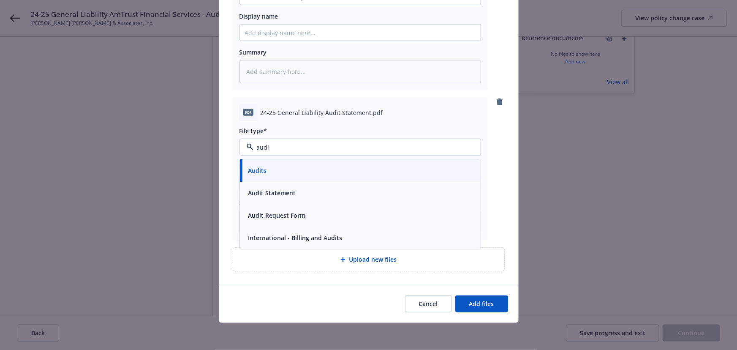
type input "audit"
click at [275, 193] on span "Audit Statement" at bounding box center [272, 192] width 48 height 9
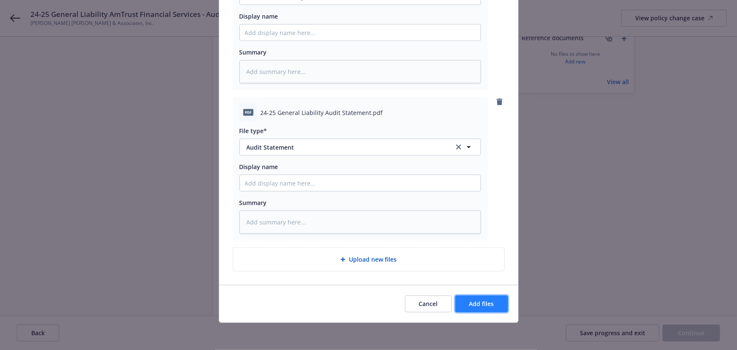
click at [482, 303] on span "Add files" at bounding box center [481, 303] width 25 height 8
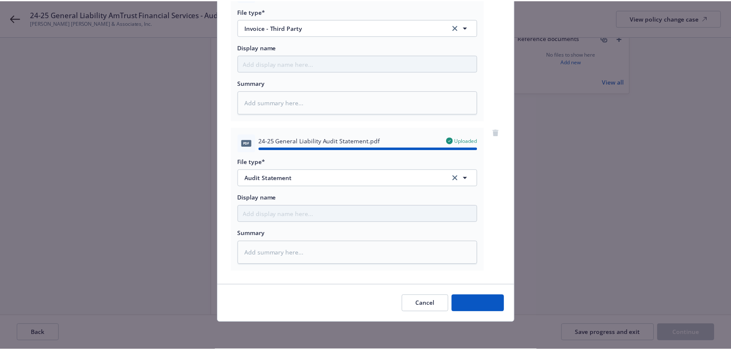
scroll to position [15, 0]
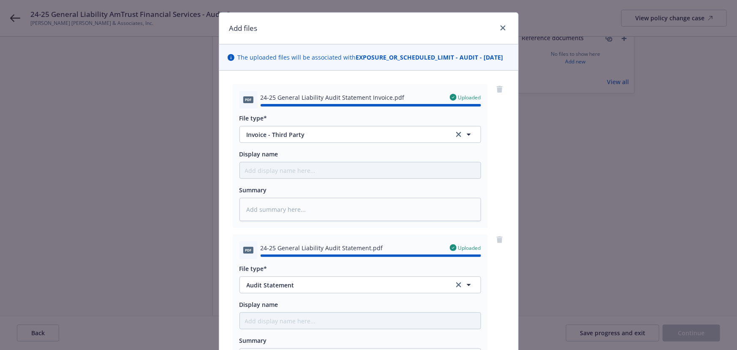
type textarea "x"
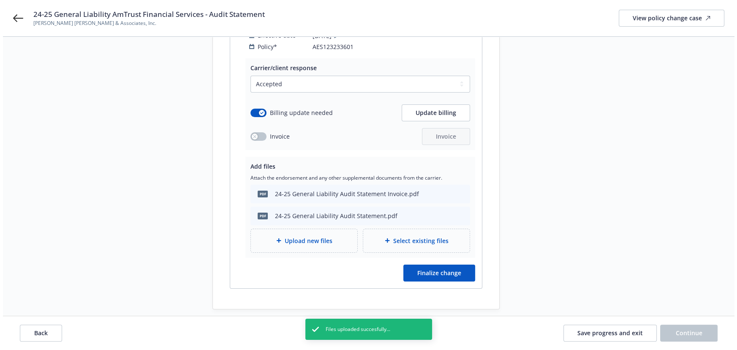
scroll to position [194, 0]
click at [433, 267] on span "Finalize change" at bounding box center [436, 271] width 44 height 8
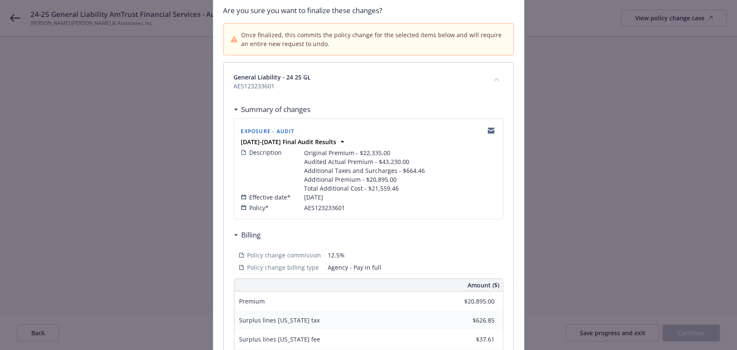
scroll to position [256, 0]
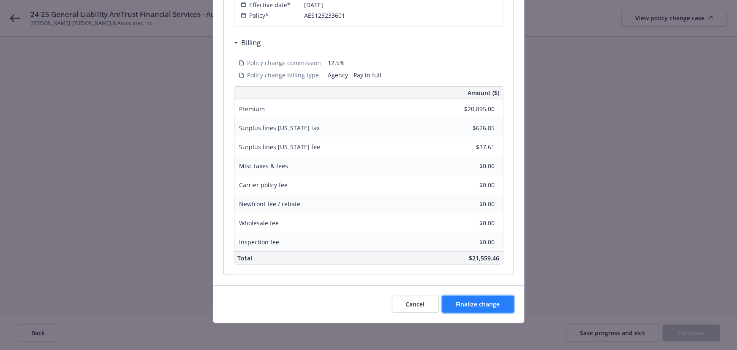
click at [465, 298] on button "Finalize change" at bounding box center [478, 304] width 72 height 17
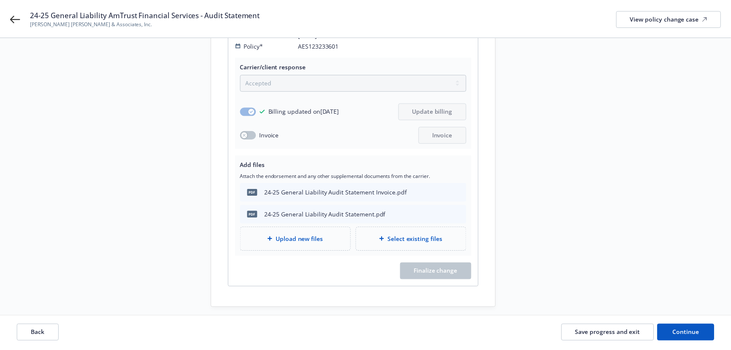
scroll to position [193, 0]
click at [691, 338] on button "Continue" at bounding box center [685, 332] width 57 height 17
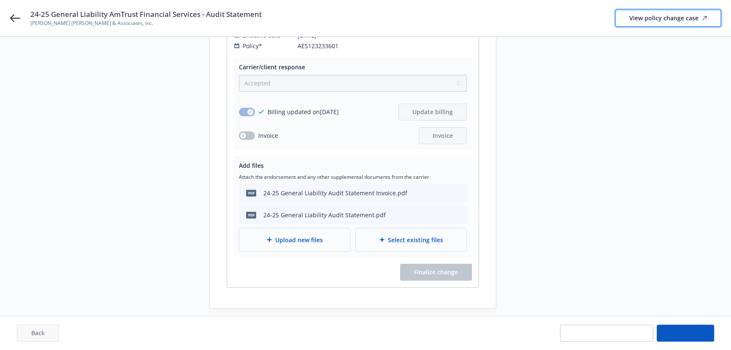
click at [647, 17] on div "View policy change case" at bounding box center [669, 18] width 78 height 16
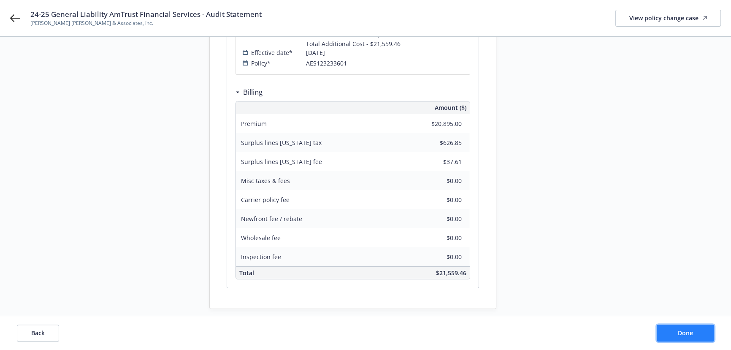
click at [688, 334] on span "Done" at bounding box center [685, 333] width 15 height 8
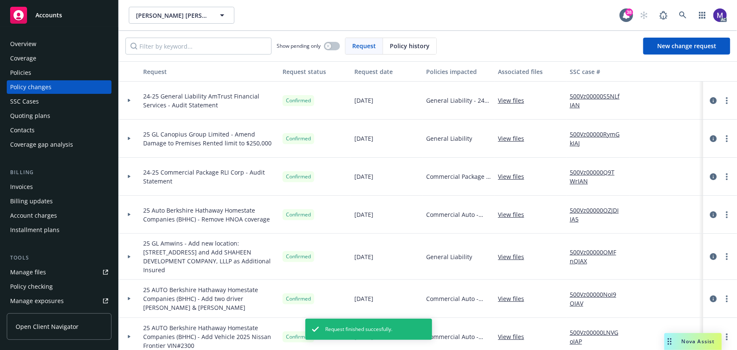
click at [134, 106] on div at bounding box center [129, 101] width 21 height 38
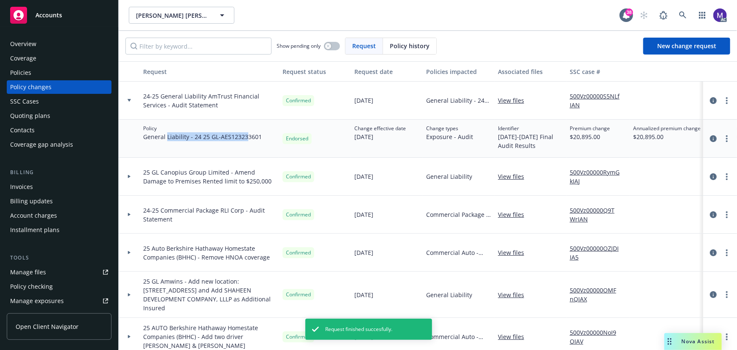
drag, startPoint x: 167, startPoint y: 136, endPoint x: 250, endPoint y: 140, distance: 82.4
click at [250, 140] on span "General Liability - 24 25 GL - AES123233601" at bounding box center [202, 136] width 119 height 9
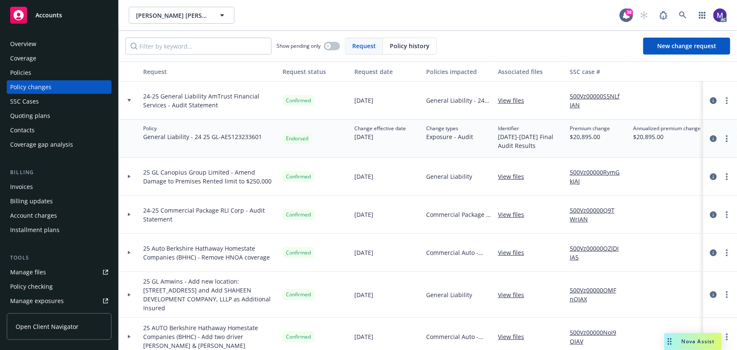
click at [30, 71] on div "Policies" at bounding box center [59, 73] width 98 height 14
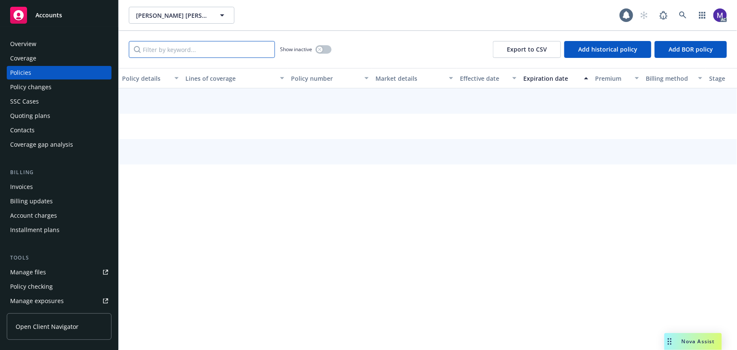
click at [174, 49] on input "Filter by keyword..." at bounding box center [202, 49] width 146 height 17
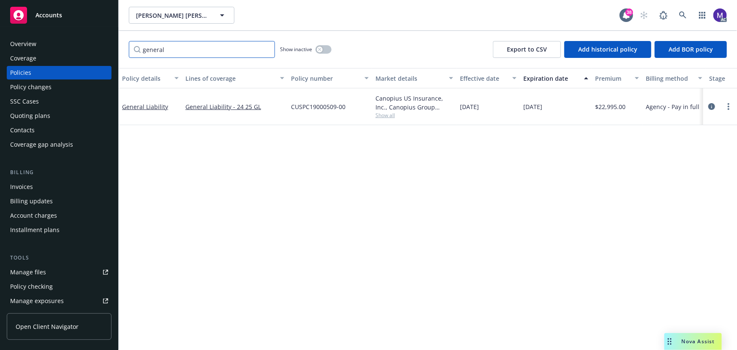
type input "general"
click at [324, 50] on button "button" at bounding box center [323, 49] width 16 height 8
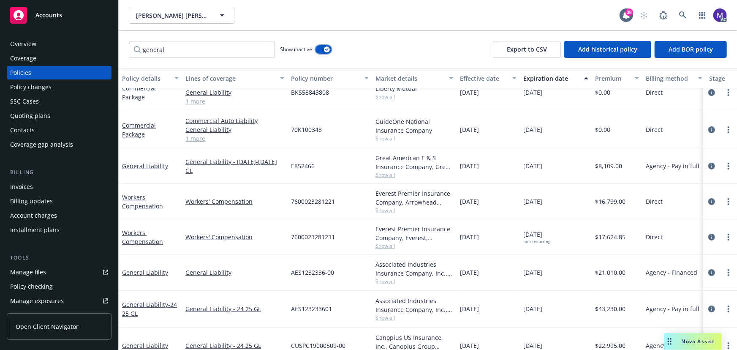
scroll to position [169, 0]
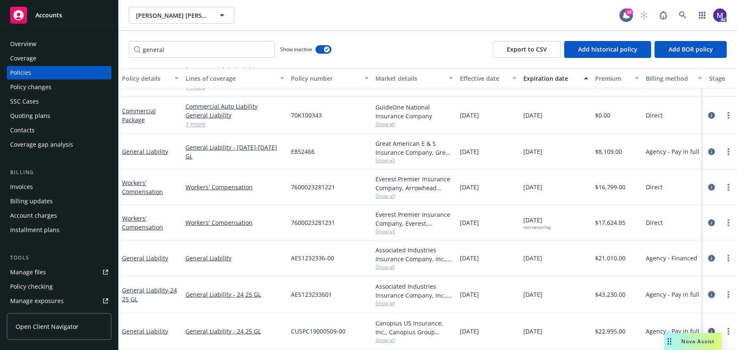
click at [708, 291] on icon "circleInformation" at bounding box center [711, 294] width 7 height 7
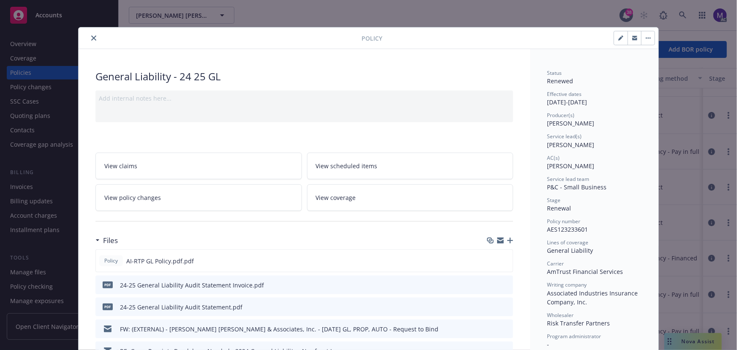
scroll to position [25, 0]
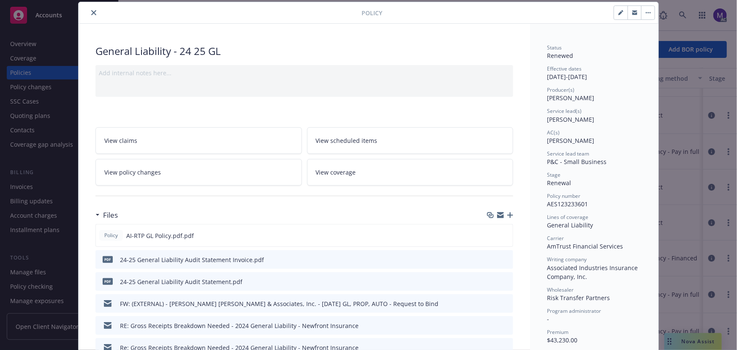
click at [113, 85] on div "Add internal notes here..." at bounding box center [304, 81] width 418 height 32
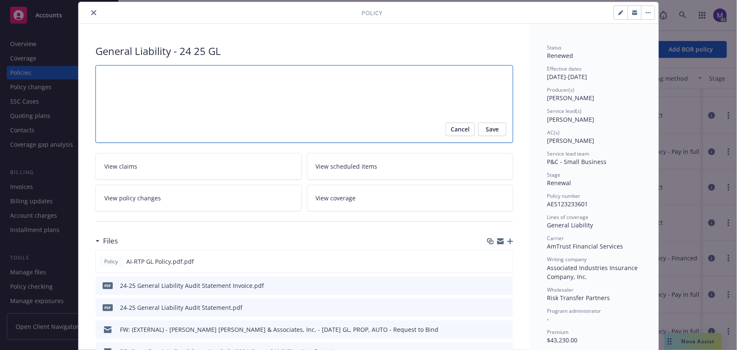
click at [115, 82] on textarea at bounding box center [304, 104] width 418 height 78
paste textarea "Audit Completed: 09/19/2024 Summary:"
type textarea "Audit Completed: 09/19/2024 Summary:"
click at [164, 75] on textarea "Audit Completed: 09/19/2024 Summary:" at bounding box center [304, 104] width 418 height 78
drag, startPoint x: 182, startPoint y: 76, endPoint x: 162, endPoint y: 76, distance: 20.7
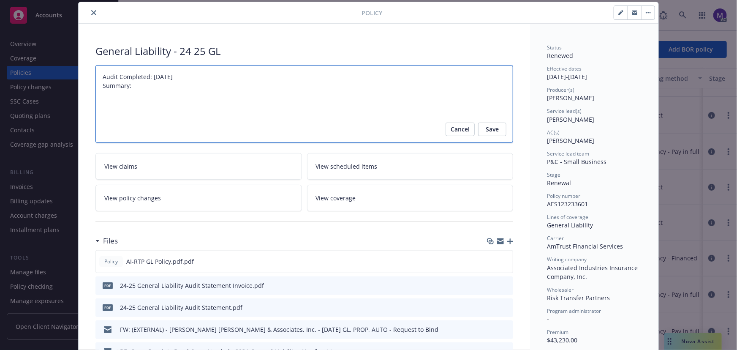
click at [162, 76] on textarea "Audit Completed: 09/19/2024 Summary:" at bounding box center [304, 104] width 418 height 78
type textarea "x"
type textarea "Audit Completed: 09/12 Summary:"
type textarea "x"
type textarea "Audit Completed: 09/12/ Summary:"
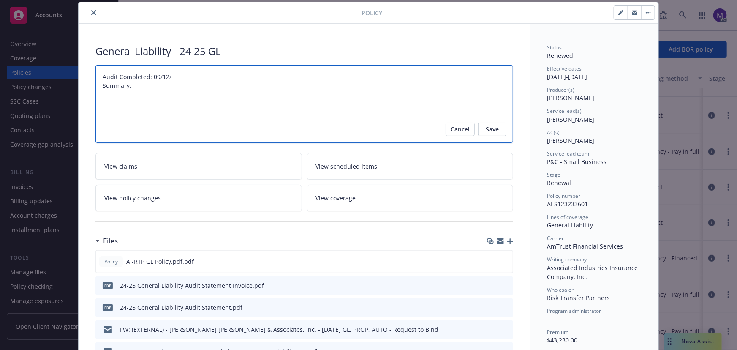
type textarea "x"
type textarea "Audit Completed: 09/12/2 Summary:"
type textarea "x"
type textarea "Audit Completed: 09/12/20 Summary:"
type textarea "x"
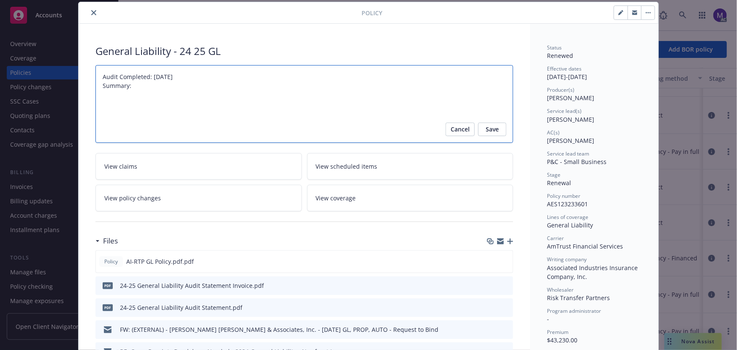
type textarea "Audit Completed: 09/12/202 Summary:"
type textarea "x"
click at [105, 101] on textarea "Audit Completed: 09/12/2025 Summary:" at bounding box center [304, 104] width 418 height 78
click at [138, 84] on textarea "Audit Completed: 09/12/2025 Summary:" at bounding box center [304, 104] width 418 height 78
type textarea "Audit Completed: 09/12/2025 Summary:"
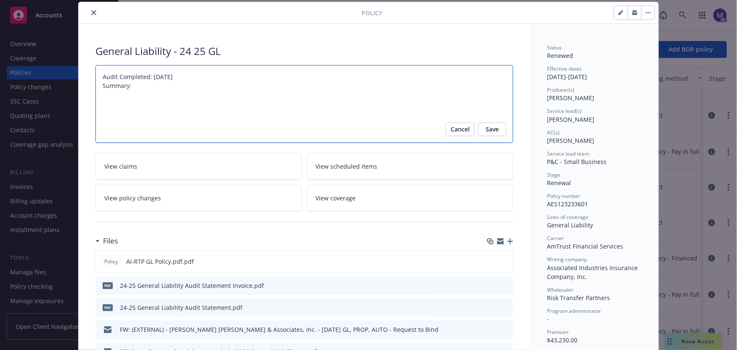
type textarea "x"
paste textarea "Original Premium - $22,335.00 Audited Actual Premium - $43,230.00 Additional Ta…"
type textarea "Audit Completed: 09/12/2025 Summary: Original Premium - $22,335.00 Audited Actu…"
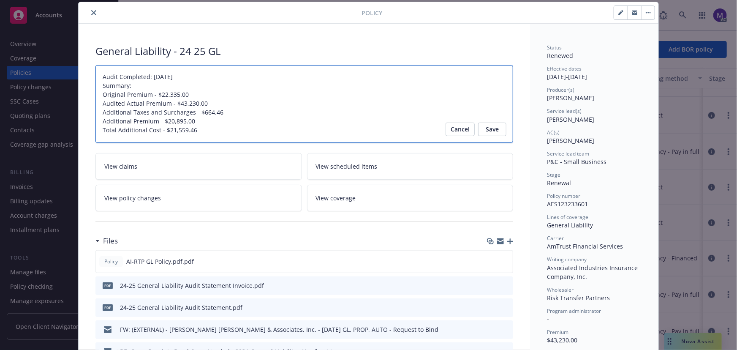
type textarea "x"
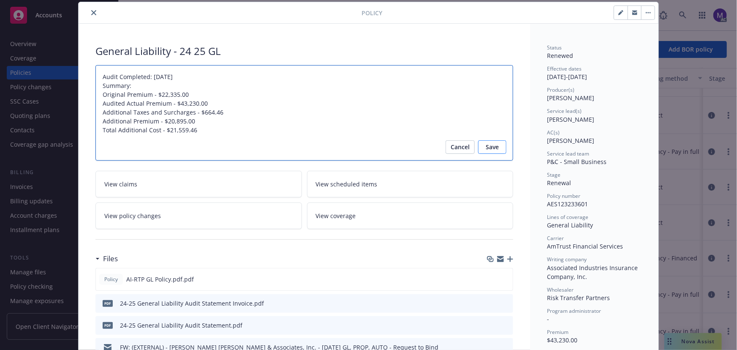
type textarea "Audit Completed: 09/12/2025 Summary: Original Premium - $22,335.00 Audited Actu…"
click at [486, 150] on span "Save" at bounding box center [492, 147] width 13 height 14
type textarea "x"
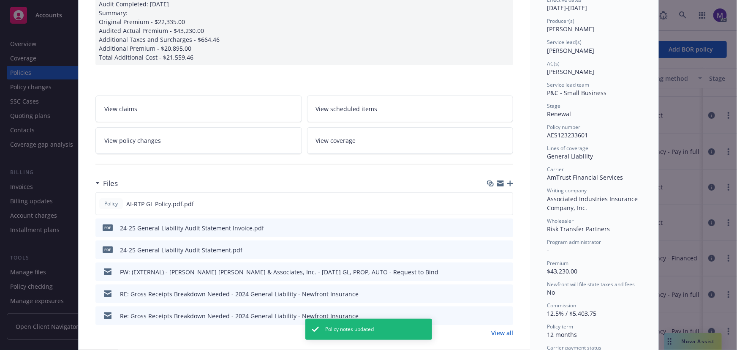
scroll to position [0, 0]
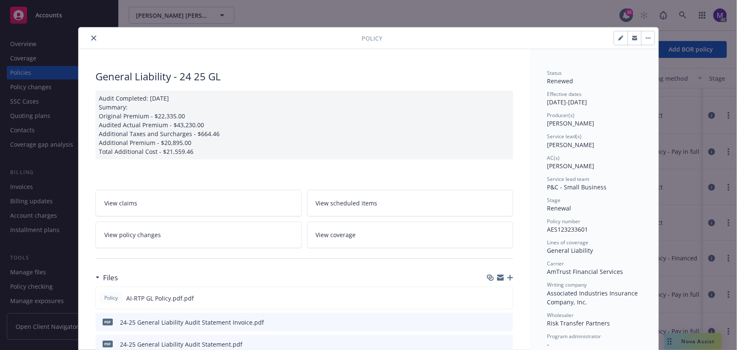
click at [91, 35] on icon "close" at bounding box center [93, 37] width 5 height 5
click at [91, 37] on icon "close" at bounding box center [93, 37] width 5 height 5
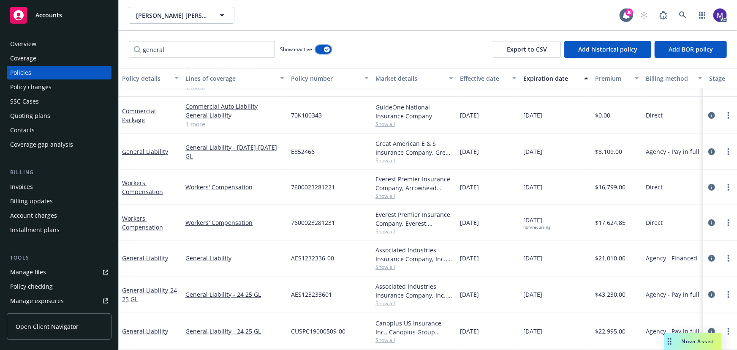
click at [325, 49] on icon "button" at bounding box center [326, 49] width 3 height 3
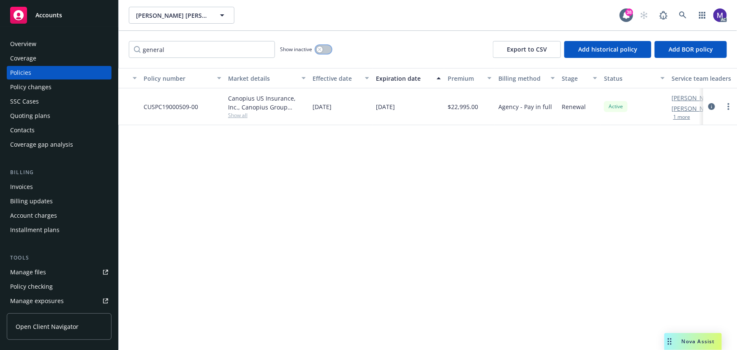
scroll to position [0, 196]
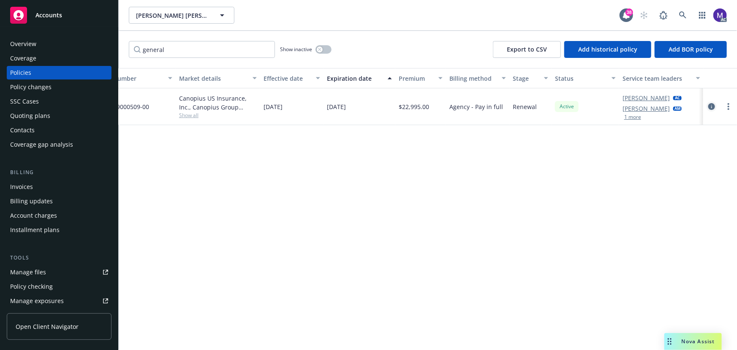
click at [710, 105] on icon "circleInformation" at bounding box center [711, 106] width 7 height 7
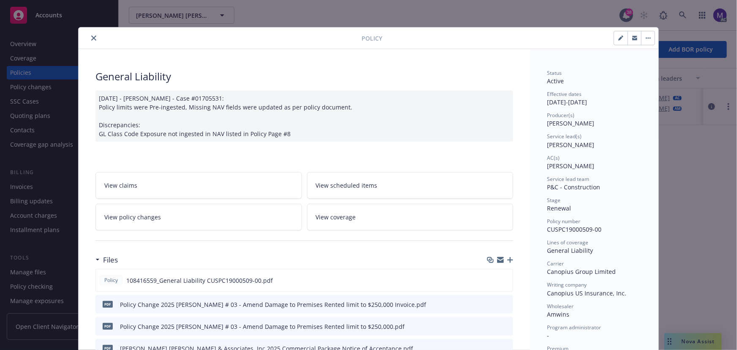
click at [552, 165] on span "[PERSON_NAME]" at bounding box center [570, 166] width 47 height 8
click at [552, 146] on span "Sylvia Esperson" at bounding box center [570, 145] width 47 height 8
copy span "Sylvia"
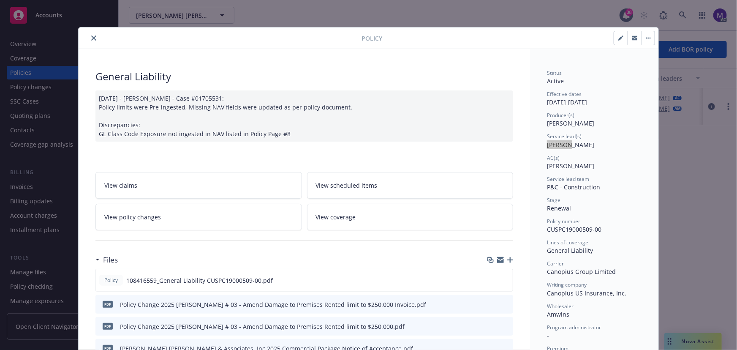
click at [560, 146] on span "Sylvia Esperson" at bounding box center [570, 145] width 47 height 8
drag, startPoint x: 541, startPoint y: 144, endPoint x: 601, endPoint y: 147, distance: 60.5
click at [601, 147] on div "Service lead(s) Sylvia Esperson" at bounding box center [594, 141] width 95 height 16
drag, startPoint x: 546, startPoint y: 144, endPoint x: 586, endPoint y: 145, distance: 40.6
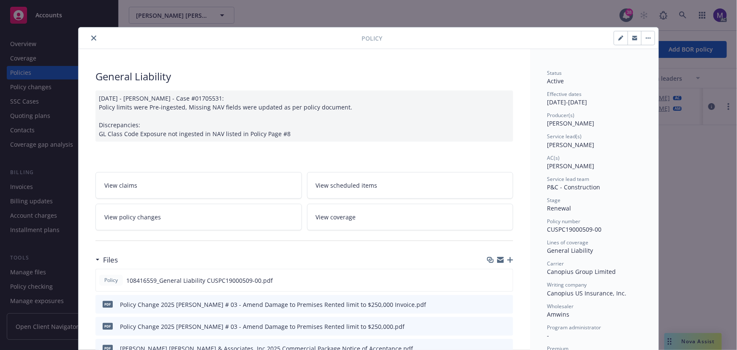
click at [586, 145] on span "Sylvia Esperson" at bounding box center [570, 145] width 47 height 8
drag, startPoint x: 544, startPoint y: 166, endPoint x: 588, endPoint y: 167, distance: 44.0
click at [588, 167] on div "AC(s) Salvador Pizzo" at bounding box center [594, 162] width 95 height 16
click at [586, 168] on div "AC(s) Salvador Pizzo" at bounding box center [594, 162] width 95 height 16
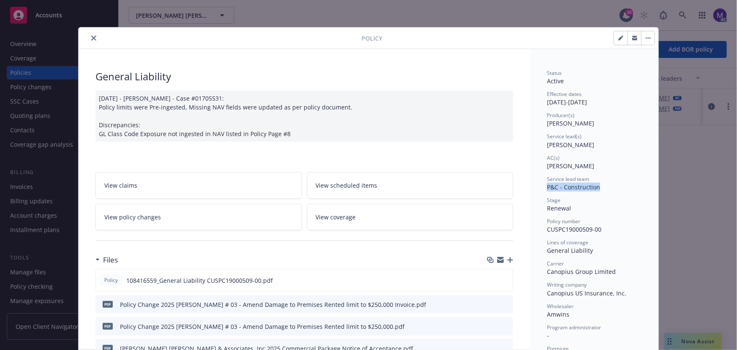
drag, startPoint x: 545, startPoint y: 189, endPoint x: 604, endPoint y: 191, distance: 58.7
click at [604, 191] on div "Status Active Effective dates 05/14/2025 - 05/14/2026 Producer(s) Mike Fisher S…" at bounding box center [594, 267] width 95 height 397
drag, startPoint x: 540, startPoint y: 165, endPoint x: 595, endPoint y: 166, distance: 54.5
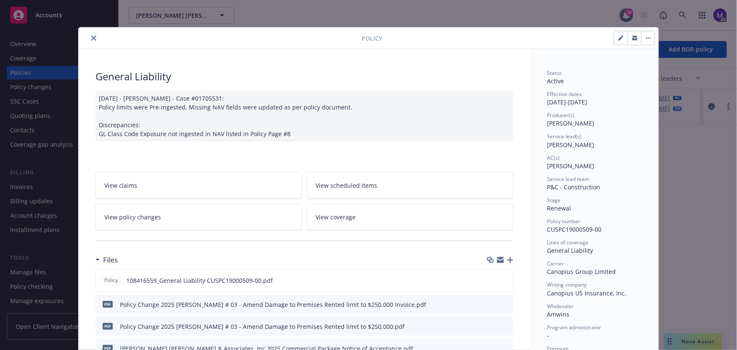
click at [595, 166] on div "AC(s) Salvador Pizzo" at bounding box center [594, 162] width 95 height 16
drag, startPoint x: 553, startPoint y: 170, endPoint x: 594, endPoint y: 169, distance: 41.0
click at [594, 169] on div "Status Active Effective dates 05/14/2025 - 05/14/2026 Producer(s) Mike Fisher S…" at bounding box center [594, 267] width 95 height 397
click at [594, 169] on div "AC(s) Salvador Pizzo" at bounding box center [594, 162] width 95 height 16
drag, startPoint x: 542, startPoint y: 145, endPoint x: 587, endPoint y: 146, distance: 45.6
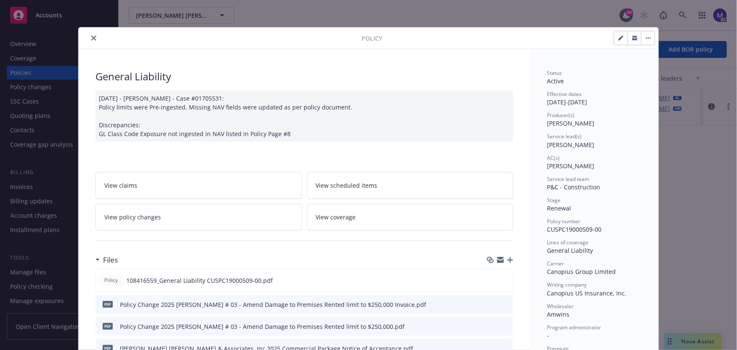
click at [587, 146] on div "Service lead(s) Sylvia Esperson" at bounding box center [594, 141] width 95 height 16
drag, startPoint x: 542, startPoint y: 188, endPoint x: 601, endPoint y: 190, distance: 58.3
click at [601, 190] on div "Service lead team P&C - Construction" at bounding box center [594, 183] width 95 height 16
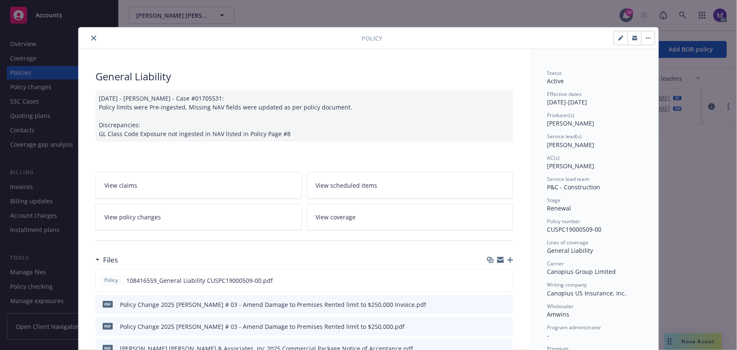
click at [92, 38] on icon "close" at bounding box center [93, 37] width 5 height 5
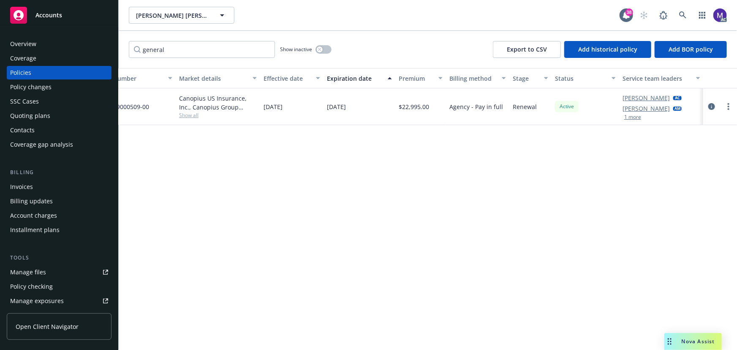
click at [55, 84] on div "Policy changes" at bounding box center [59, 87] width 98 height 14
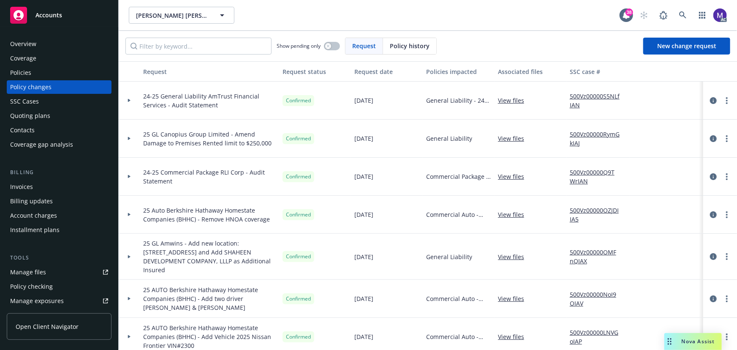
click at [39, 190] on div "Invoices" at bounding box center [59, 187] width 98 height 14
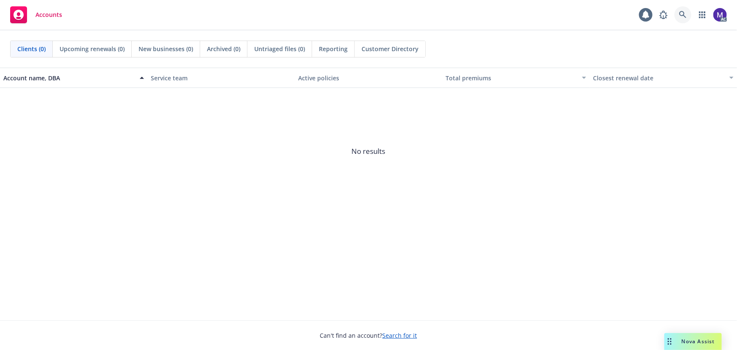
click at [683, 15] on icon at bounding box center [683, 15] width 8 height 8
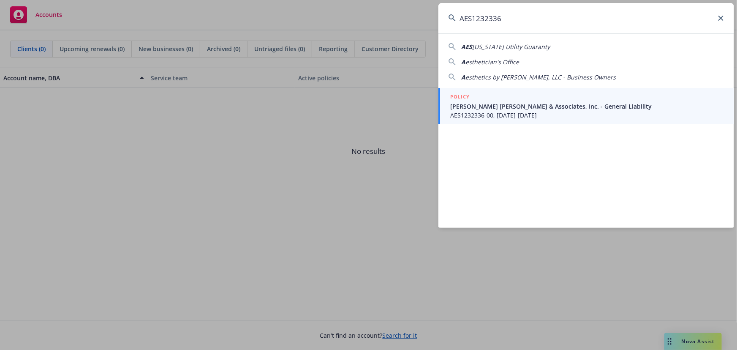
type input "AES1232336"
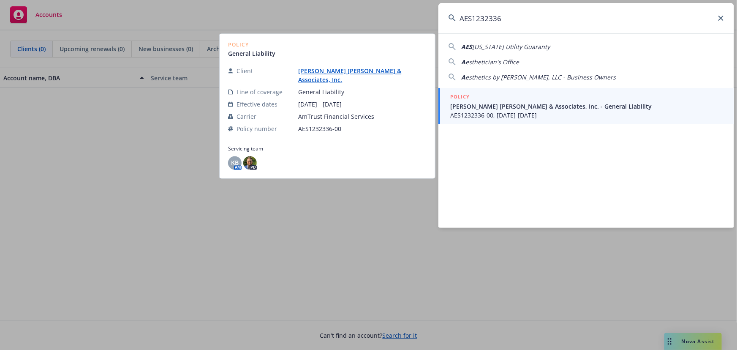
click at [505, 105] on span "Steinberg Hall & Associates, Inc. - General Liability" at bounding box center [587, 106] width 274 height 9
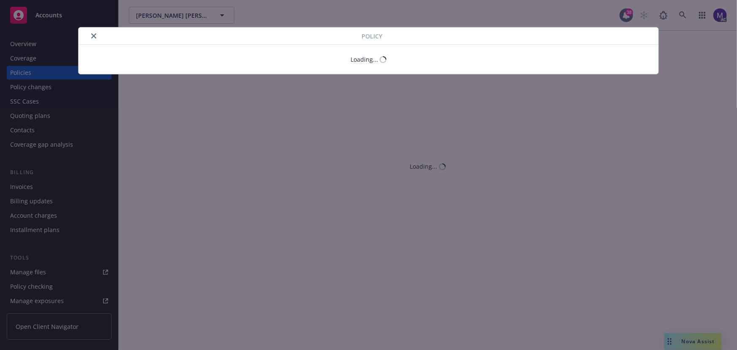
click at [97, 37] on button "close" at bounding box center [94, 36] width 10 height 10
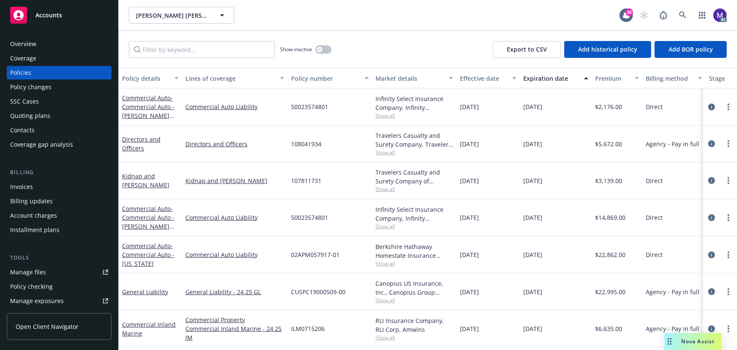
click at [27, 44] on div "Overview" at bounding box center [23, 44] width 26 height 14
click at [153, 47] on input "Filter by keyword..." at bounding box center [202, 49] width 146 height 17
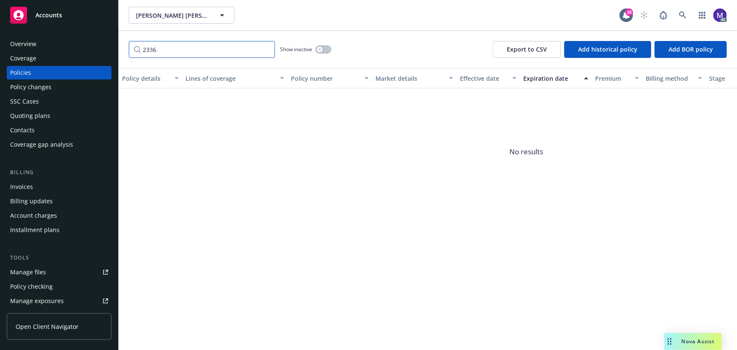
type input "2336"
click at [321, 46] on div "button" at bounding box center [320, 49] width 6 height 6
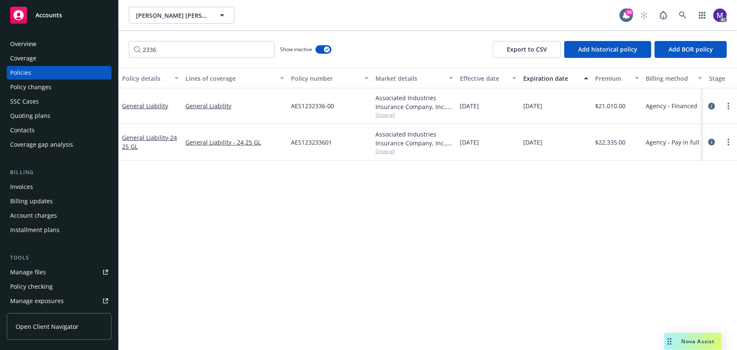
click at [388, 153] on span "Show all" at bounding box center [414, 150] width 78 height 7
click at [353, 203] on span "AmTrust Financial Services" at bounding box center [368, 199] width 155 height 9
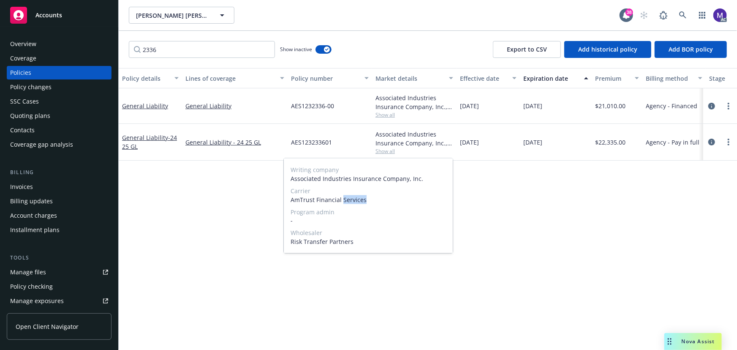
click at [353, 203] on span "AmTrust Financial Services" at bounding box center [368, 199] width 155 height 9
copy span "AmTrust Financial Services"
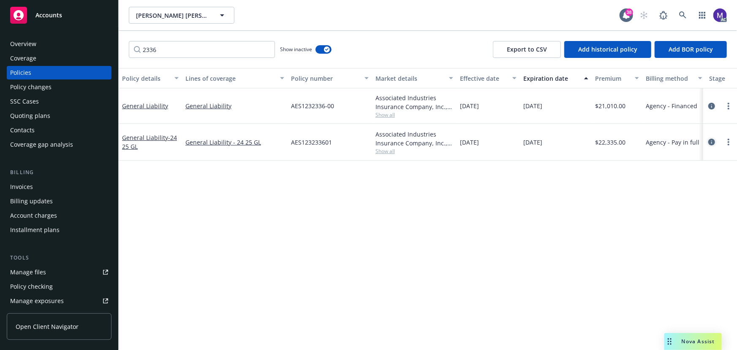
click at [712, 140] on icon "circleInformation" at bounding box center [711, 142] width 7 height 7
click at [708, 140] on link "circleInformation" at bounding box center [712, 142] width 10 height 10
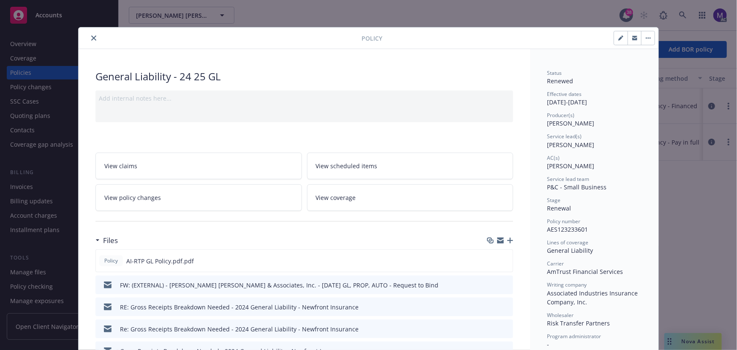
click at [91, 36] on icon "close" at bounding box center [93, 37] width 5 height 5
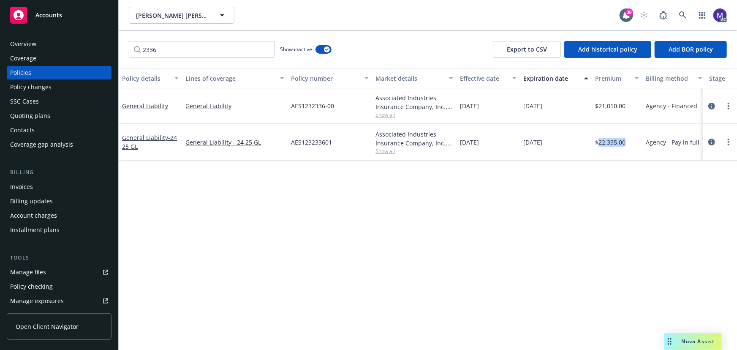
drag, startPoint x: 600, startPoint y: 141, endPoint x: 628, endPoint y: 143, distance: 28.3
click at [628, 143] on div "$22,335.00" at bounding box center [617, 142] width 51 height 37
copy span "22,335.00"
drag, startPoint x: 35, startPoint y: 185, endPoint x: 35, endPoint y: 181, distance: 4.2
click at [35, 185] on div "Invoices" at bounding box center [59, 187] width 98 height 14
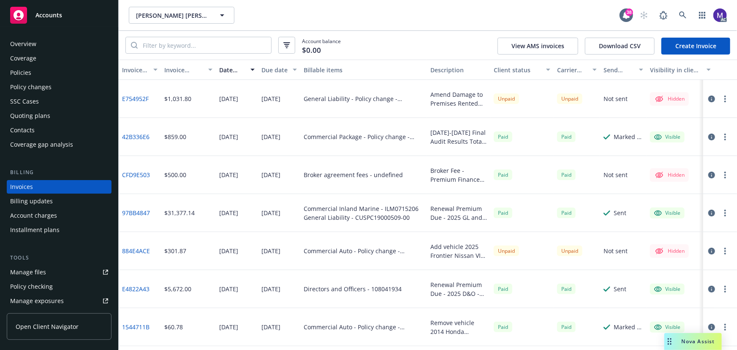
click at [690, 48] on link "Create Invoice" at bounding box center [695, 46] width 69 height 17
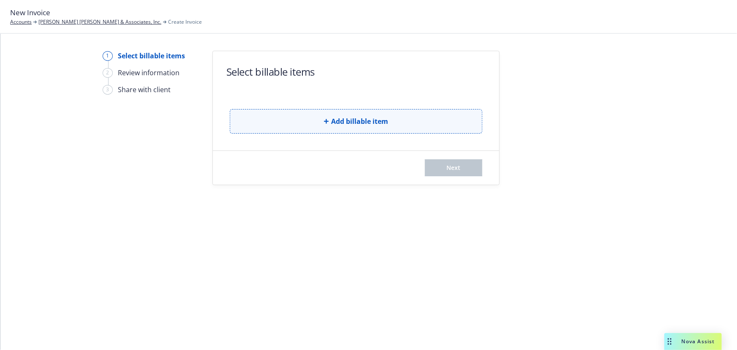
click at [325, 122] on icon "button" at bounding box center [326, 121] width 5 height 5
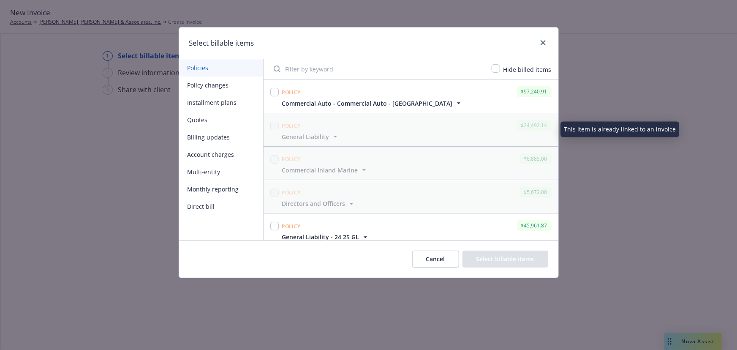
click at [209, 86] on button "Policy changes" at bounding box center [221, 84] width 84 height 17
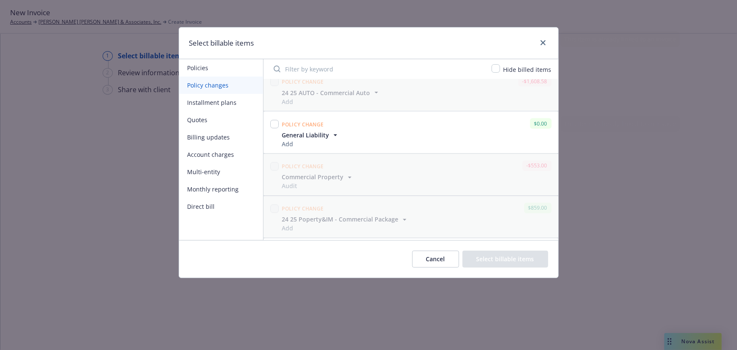
scroll to position [853, 0]
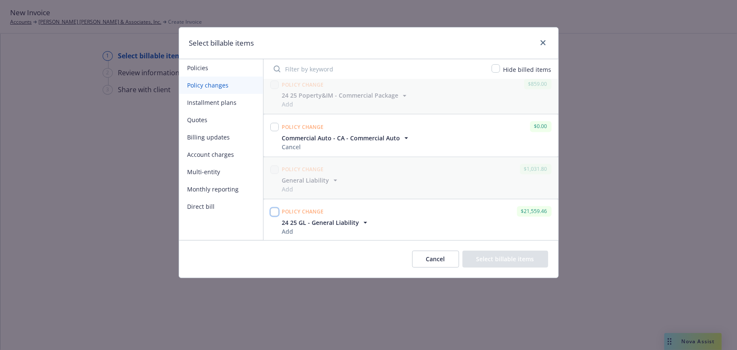
click at [276, 212] on input "checkbox" at bounding box center [274, 212] width 8 height 8
checkbox input "true"
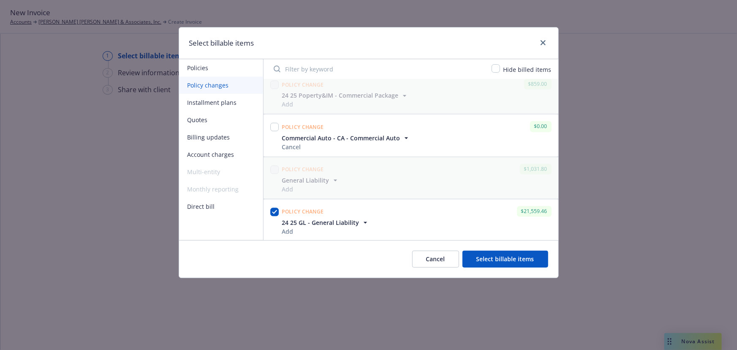
click at [493, 257] on button "Select billable items" at bounding box center [505, 258] width 86 height 17
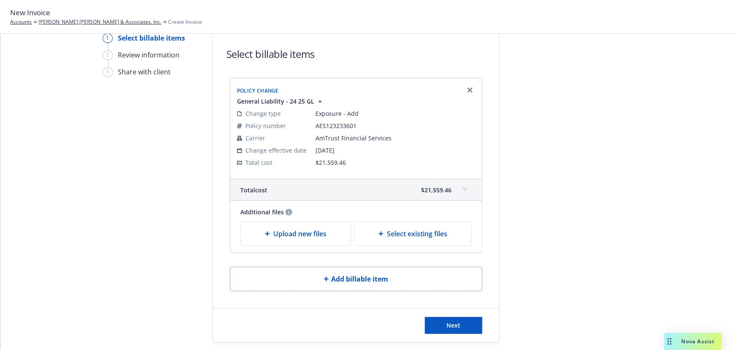
scroll to position [27, 0]
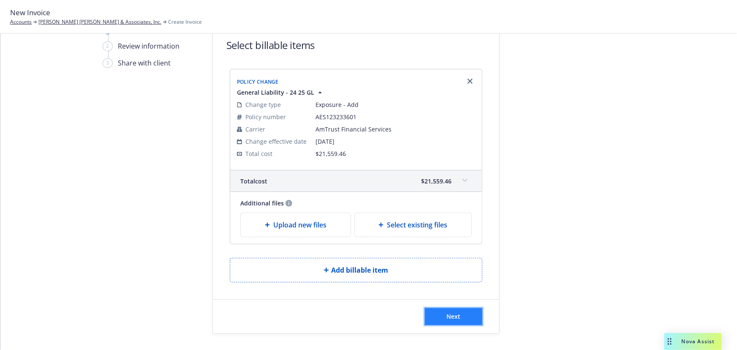
click at [452, 315] on span "Next" at bounding box center [454, 316] width 14 height 8
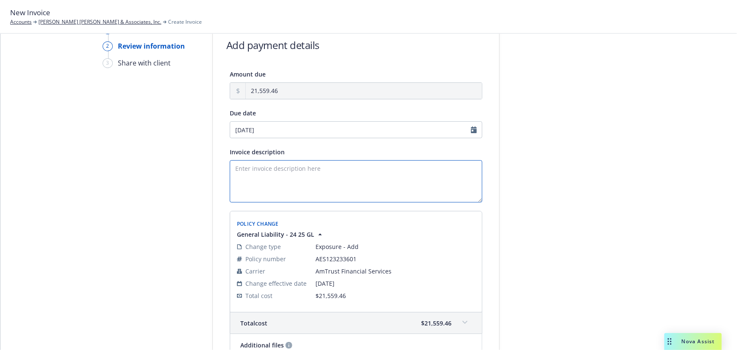
click at [293, 185] on textarea "Invoice description" at bounding box center [356, 181] width 253 height 42
paste textarea "[DATE]-[DATE] Final Audit Results Original Premium - $22,335.00 Audited Actual …"
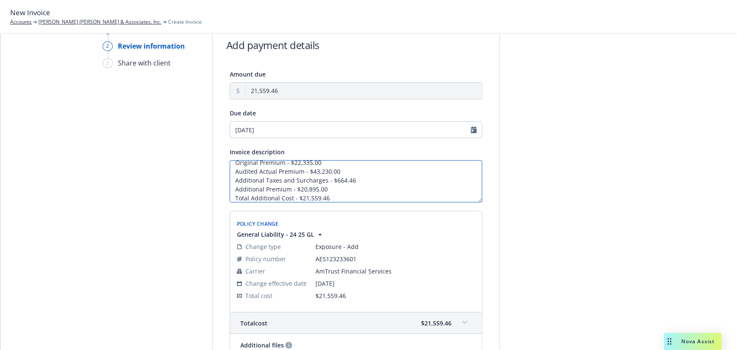
scroll to position [0, 0]
drag, startPoint x: 326, startPoint y: 188, endPoint x: 233, endPoint y: 177, distance: 94.0
click at [233, 177] on textarea "[DATE]-[DATE] Final Audit Results Original Premium - $22,335.00 Audited Actual …" at bounding box center [356, 181] width 253 height 42
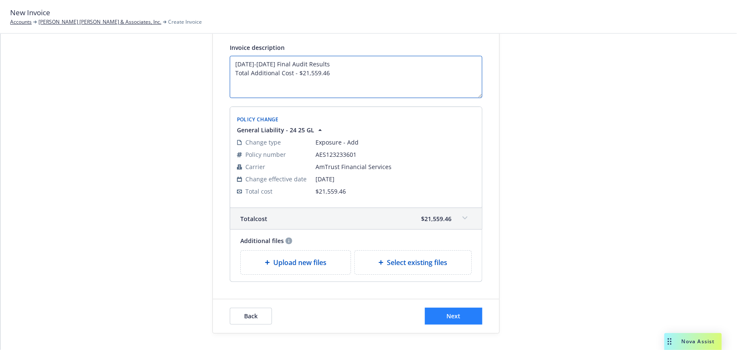
type textarea "[DATE]-[DATE] Final Audit Results Total Additional Cost - $21,559.46"
click at [447, 313] on span "Next" at bounding box center [454, 316] width 14 height 8
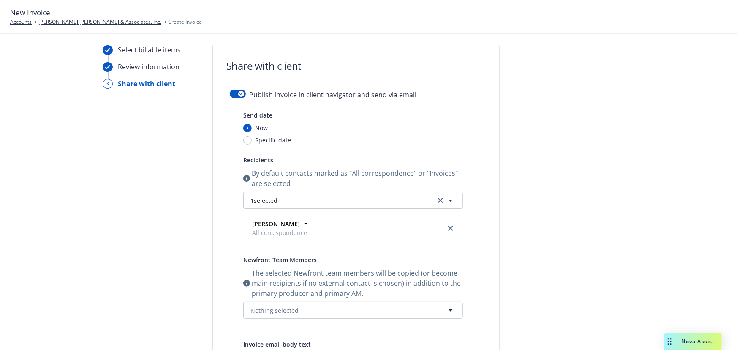
scroll to position [0, 0]
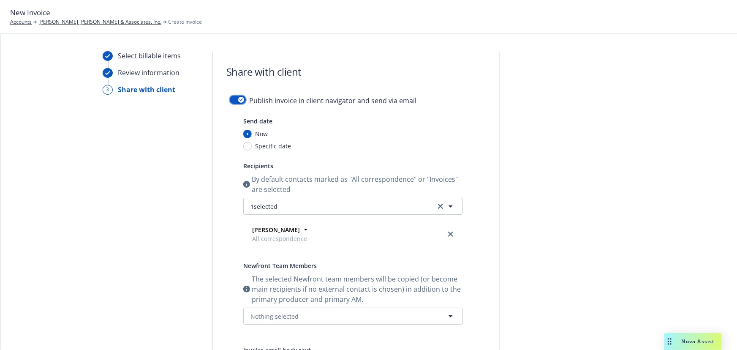
click at [240, 101] on div "button" at bounding box center [241, 100] width 6 height 6
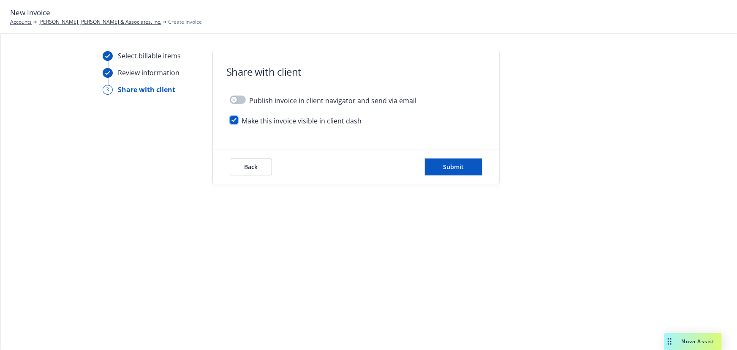
click at [234, 119] on input "checkbox" at bounding box center [234, 120] width 8 height 8
checkbox input "false"
click at [437, 171] on button "Submit" at bounding box center [453, 166] width 57 height 17
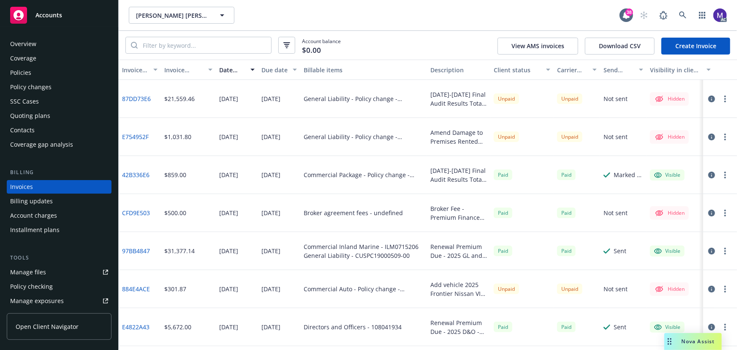
click at [724, 98] on circle "button" at bounding box center [725, 99] width 2 height 2
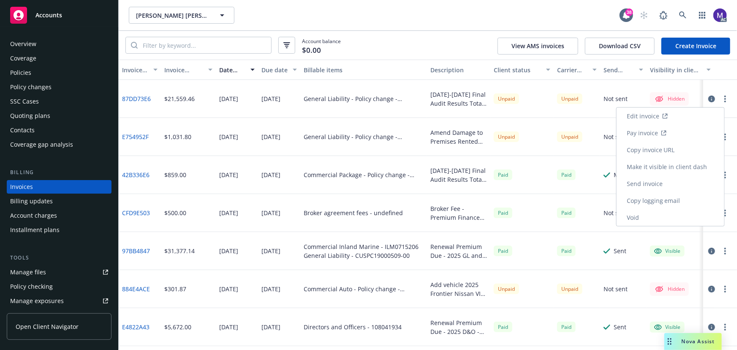
click at [644, 117] on link "Edit invoice" at bounding box center [671, 116] width 108 height 17
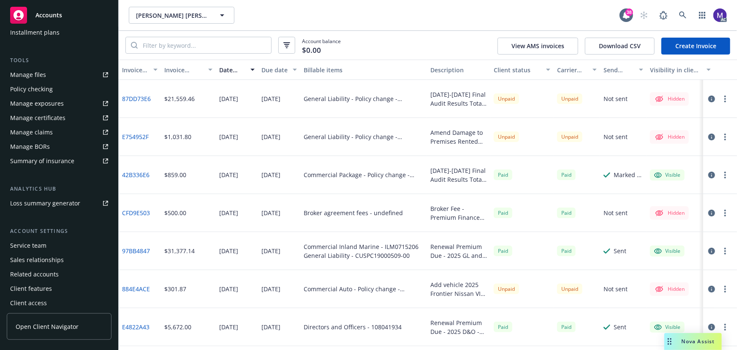
scroll to position [200, 0]
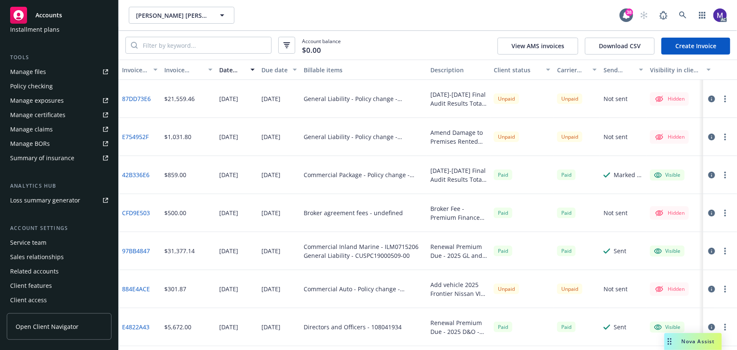
click at [41, 243] on div "Service team" at bounding box center [28, 243] width 36 height 14
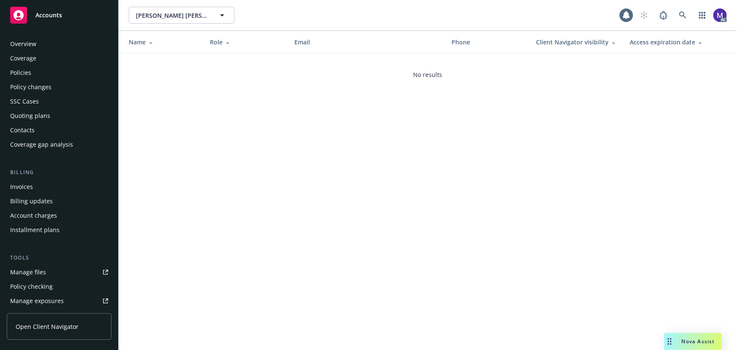
scroll to position [200, 0]
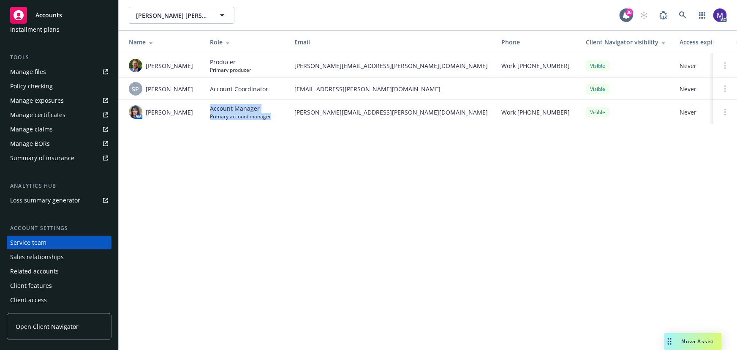
drag, startPoint x: 205, startPoint y: 106, endPoint x: 285, endPoint y: 120, distance: 81.0
click at [285, 120] on td "Account Manager Primary account manager" at bounding box center [245, 112] width 84 height 24
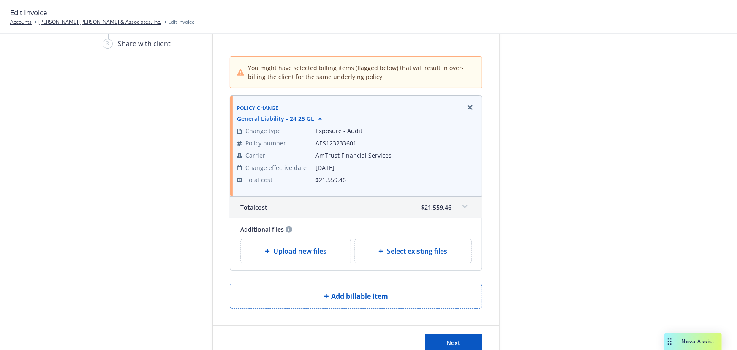
scroll to position [72, 0]
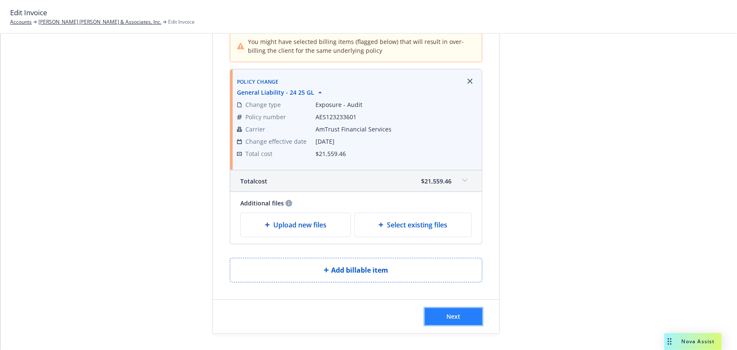
click at [449, 321] on button "Next" at bounding box center [453, 316] width 57 height 17
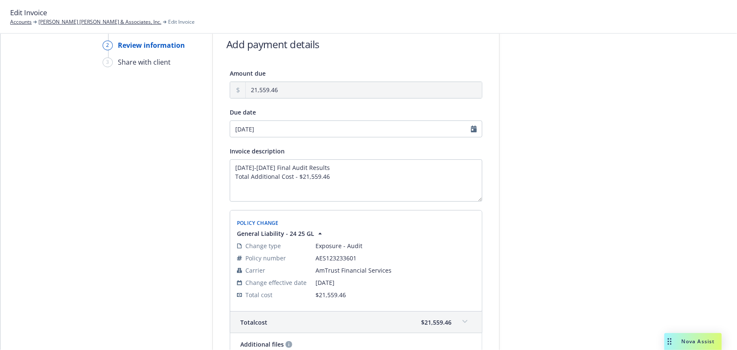
scroll to position [0, 0]
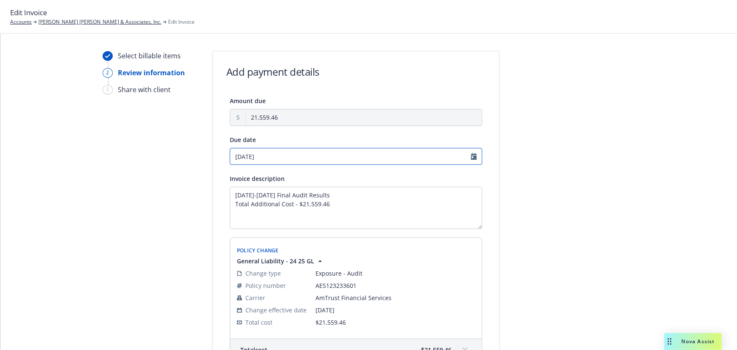
click at [306, 158] on input "09/26/2025" at bounding box center [356, 156] width 253 height 17
select select "September"
select select "2025"
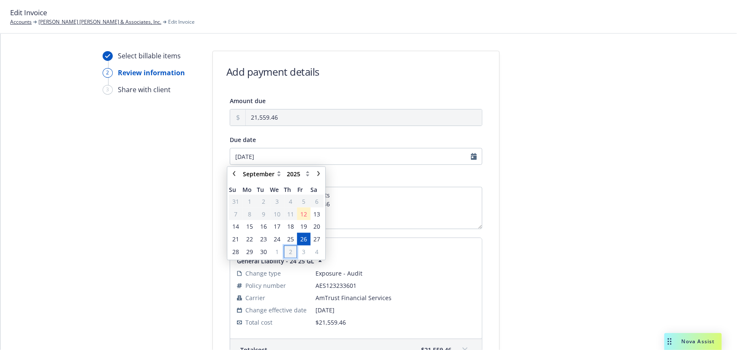
click at [287, 252] on span "2" at bounding box center [290, 251] width 11 height 11
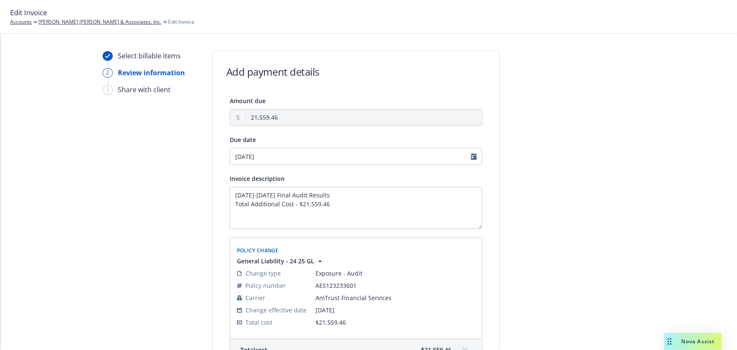
type input "10/02/2025"
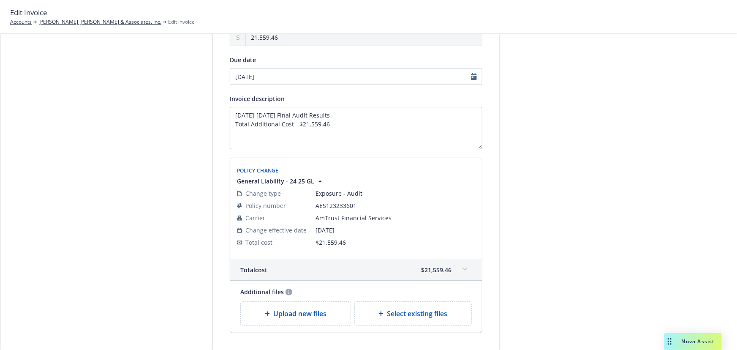
scroll to position [131, 0]
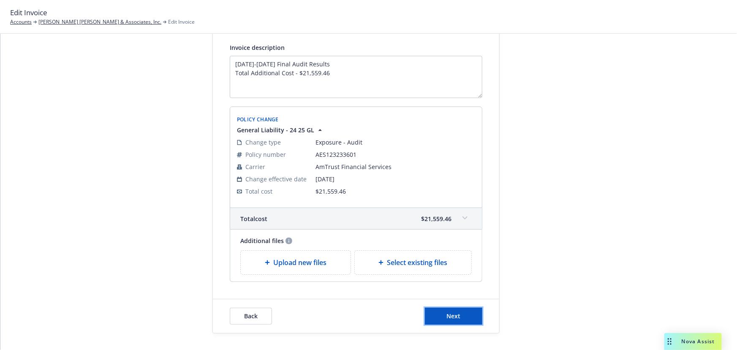
click at [447, 316] on span "Next" at bounding box center [454, 316] width 14 height 8
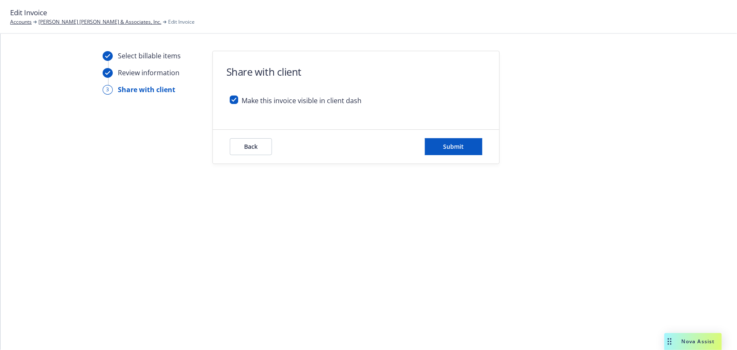
scroll to position [0, 0]
click at [236, 101] on input "checkbox" at bounding box center [234, 99] width 8 height 8
checkbox input "false"
click at [469, 150] on button "Submit" at bounding box center [453, 146] width 57 height 17
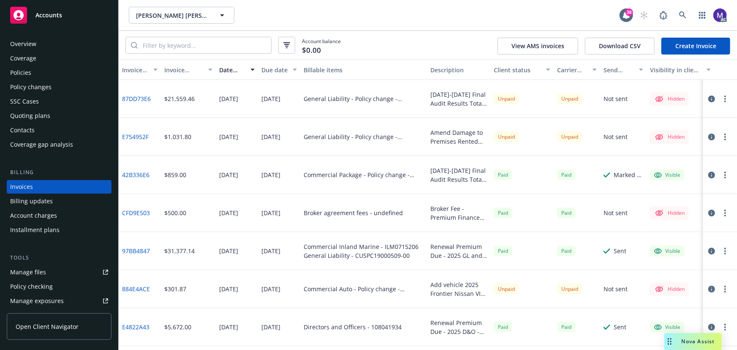
click at [708, 99] on icon "button" at bounding box center [711, 98] width 7 height 7
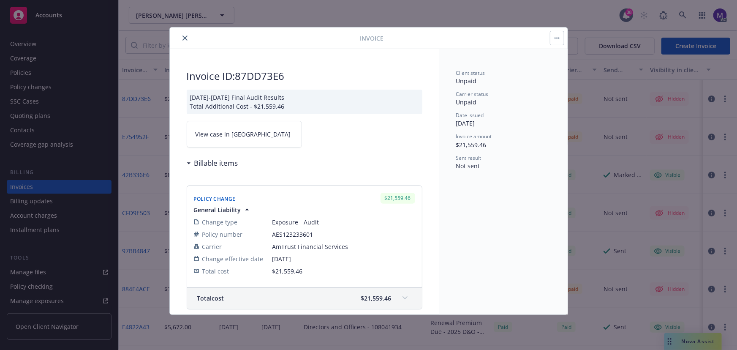
click at [223, 138] on span "View case in [GEOGRAPHIC_DATA]" at bounding box center [243, 134] width 95 height 9
click at [186, 39] on icon "close" at bounding box center [184, 37] width 5 height 5
